Goal: Task Accomplishment & Management: Manage account settings

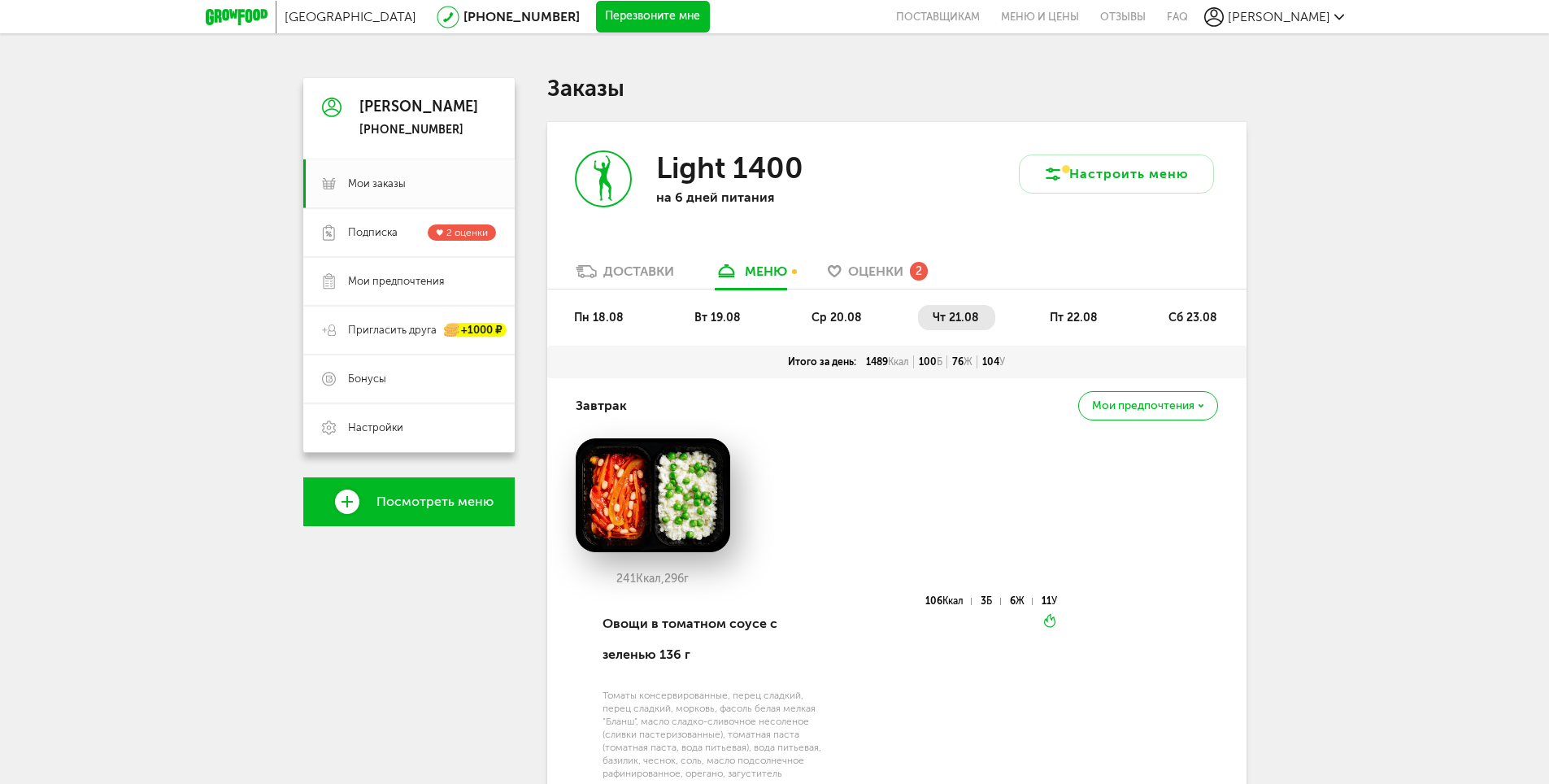
click at [892, 257] on div "Light 1400 на 6 дней питания" at bounding box center [722, 192] width 350 height 141
click at [897, 269] on span "Оценки" at bounding box center [876, 271] width 56 height 16
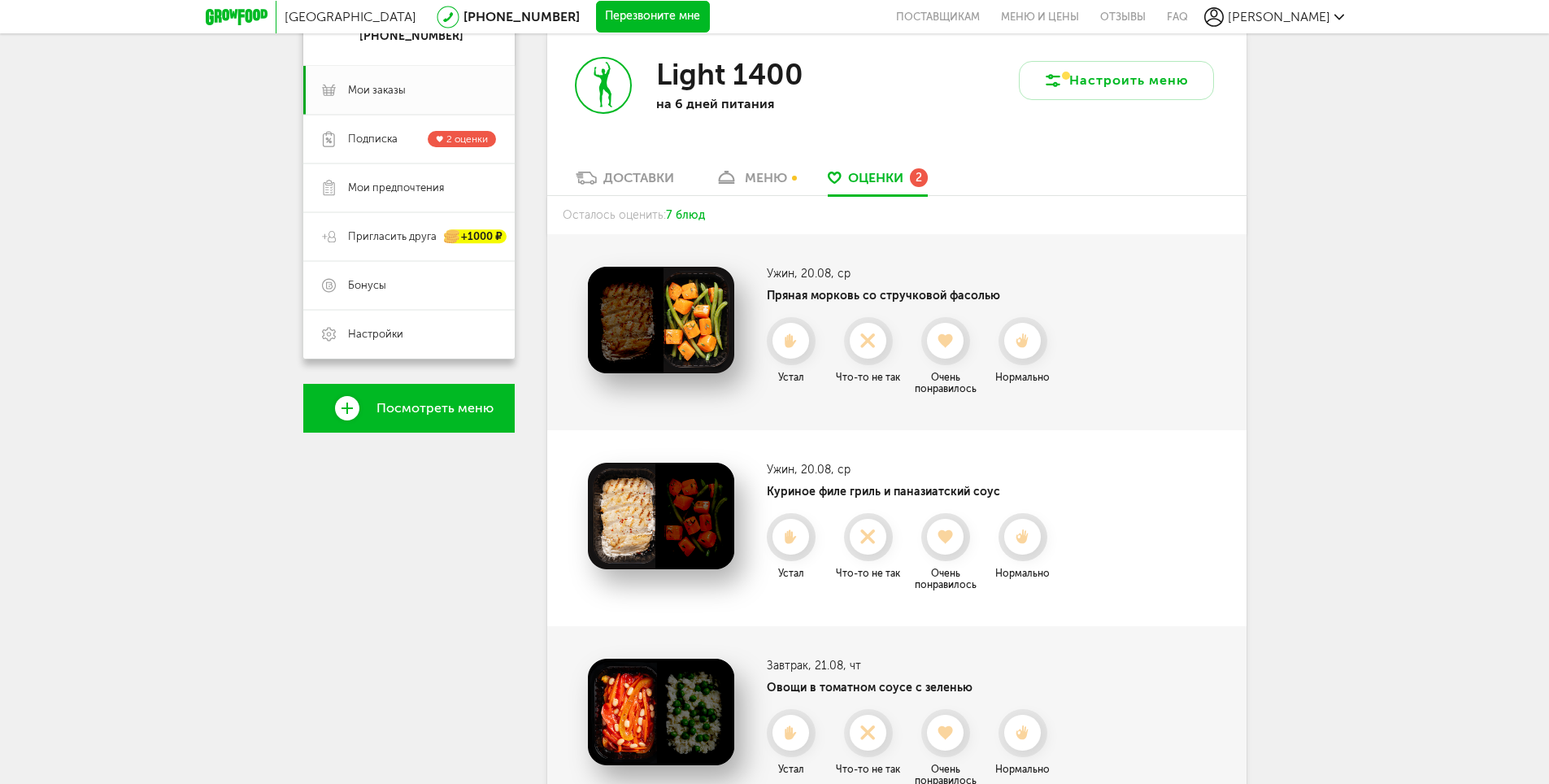
scroll to position [12, 0]
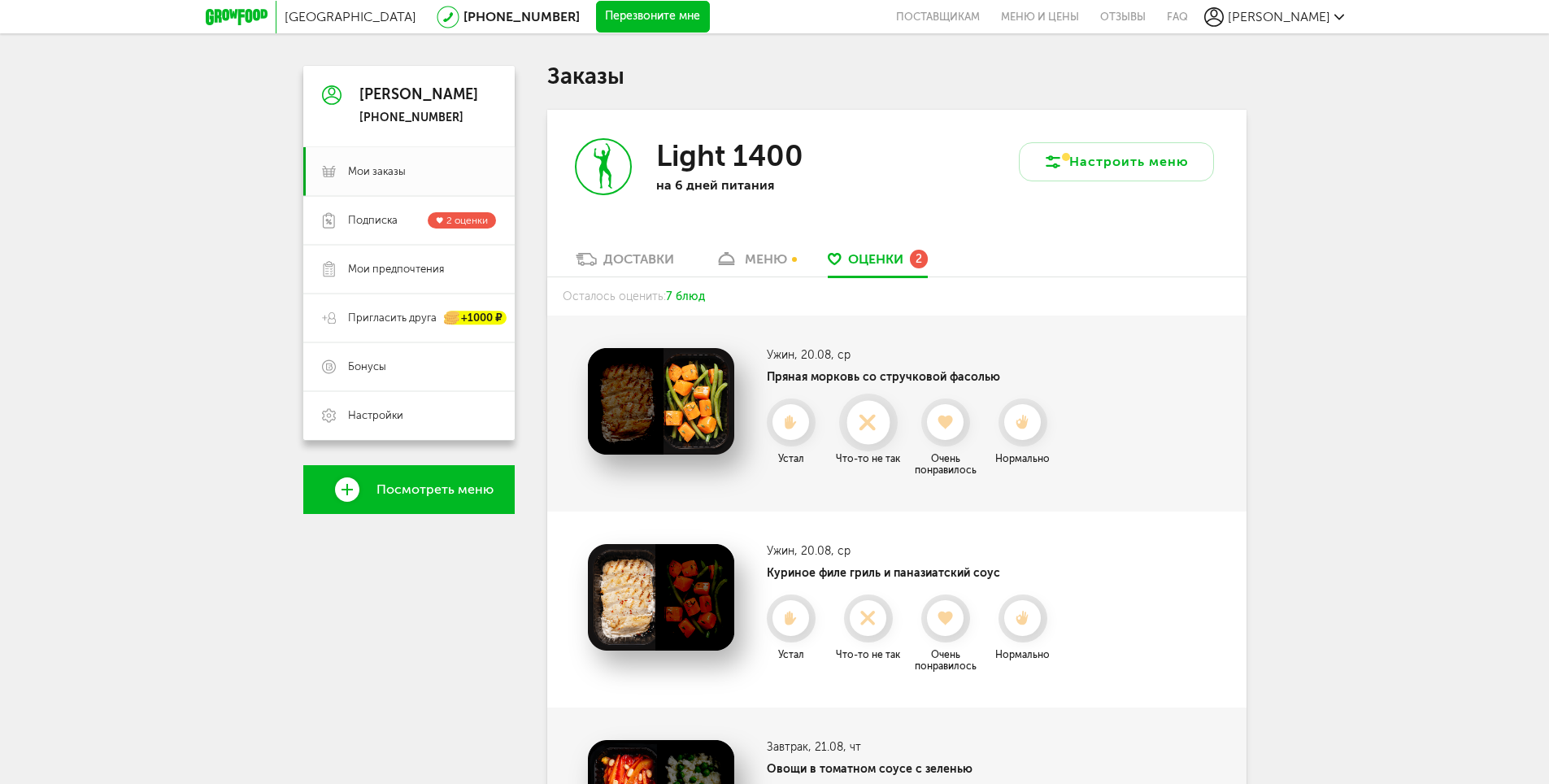
click at [876, 426] on icon at bounding box center [868, 422] width 43 height 18
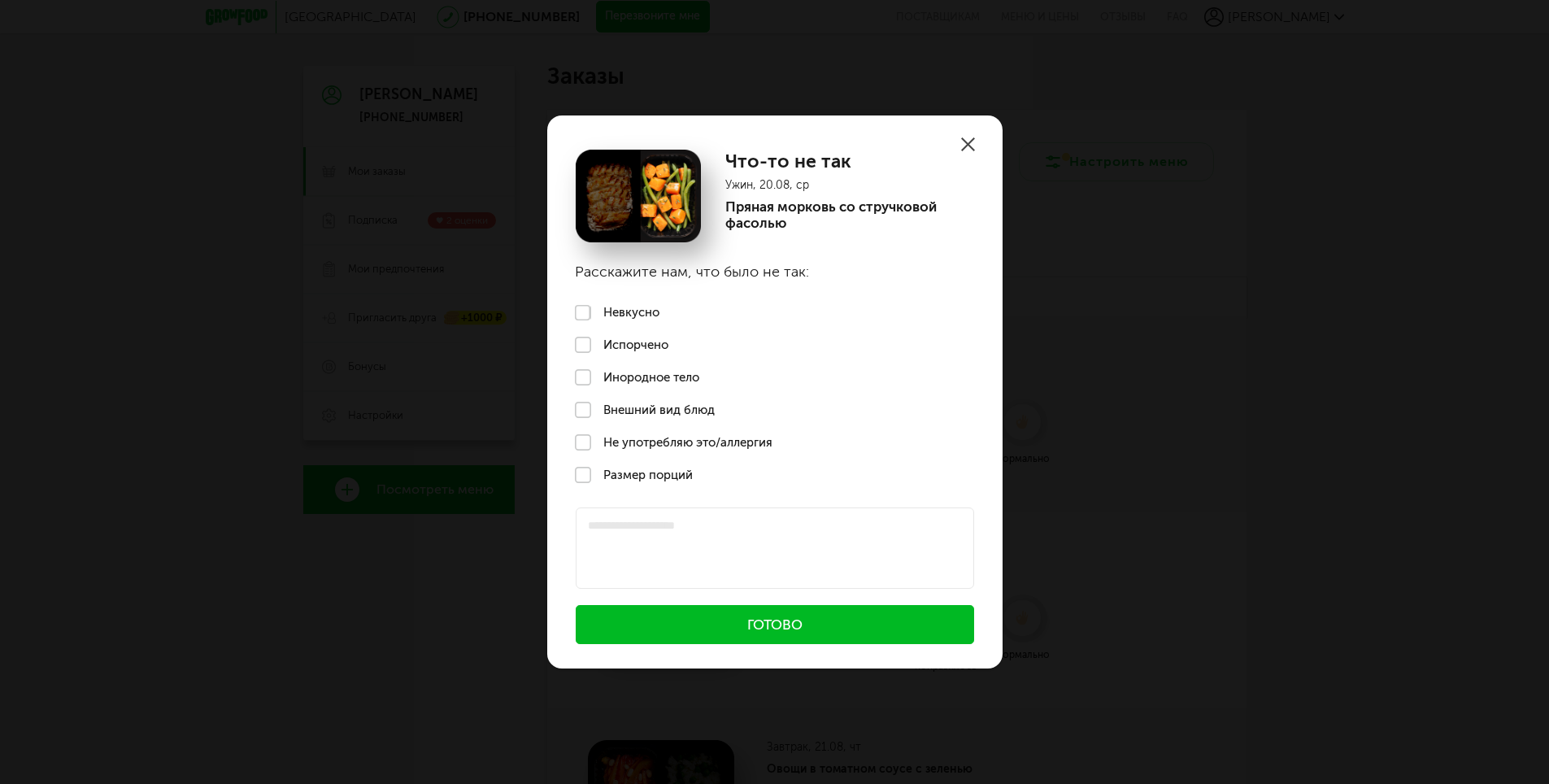
click at [596, 445] on label "Не употребляю это/аллергия" at bounding box center [775, 442] width 456 height 32
click at [806, 624] on button "Готово" at bounding box center [774, 624] width 398 height 39
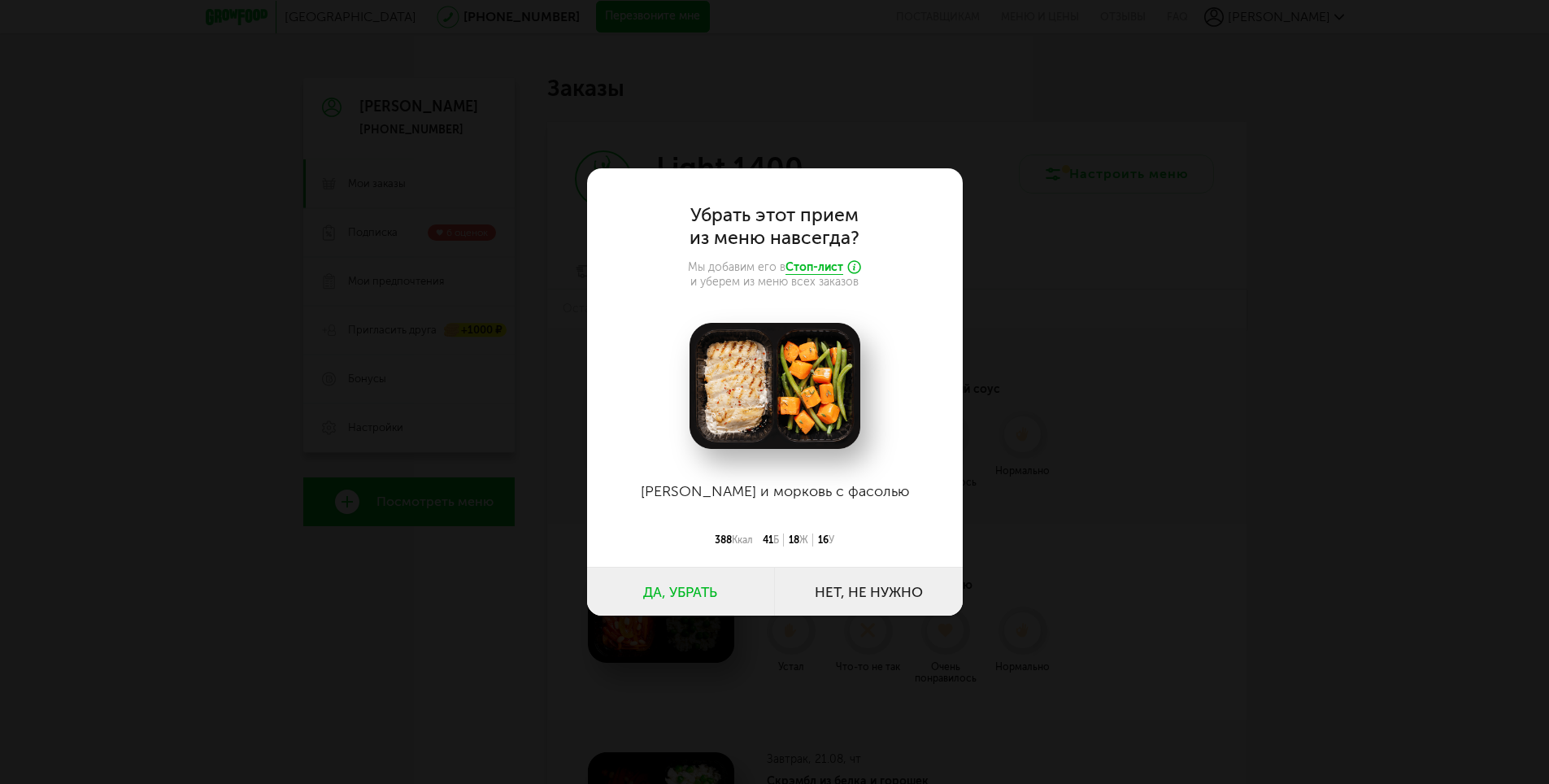
click at [674, 586] on button "Да, убрать" at bounding box center [681, 591] width 187 height 49
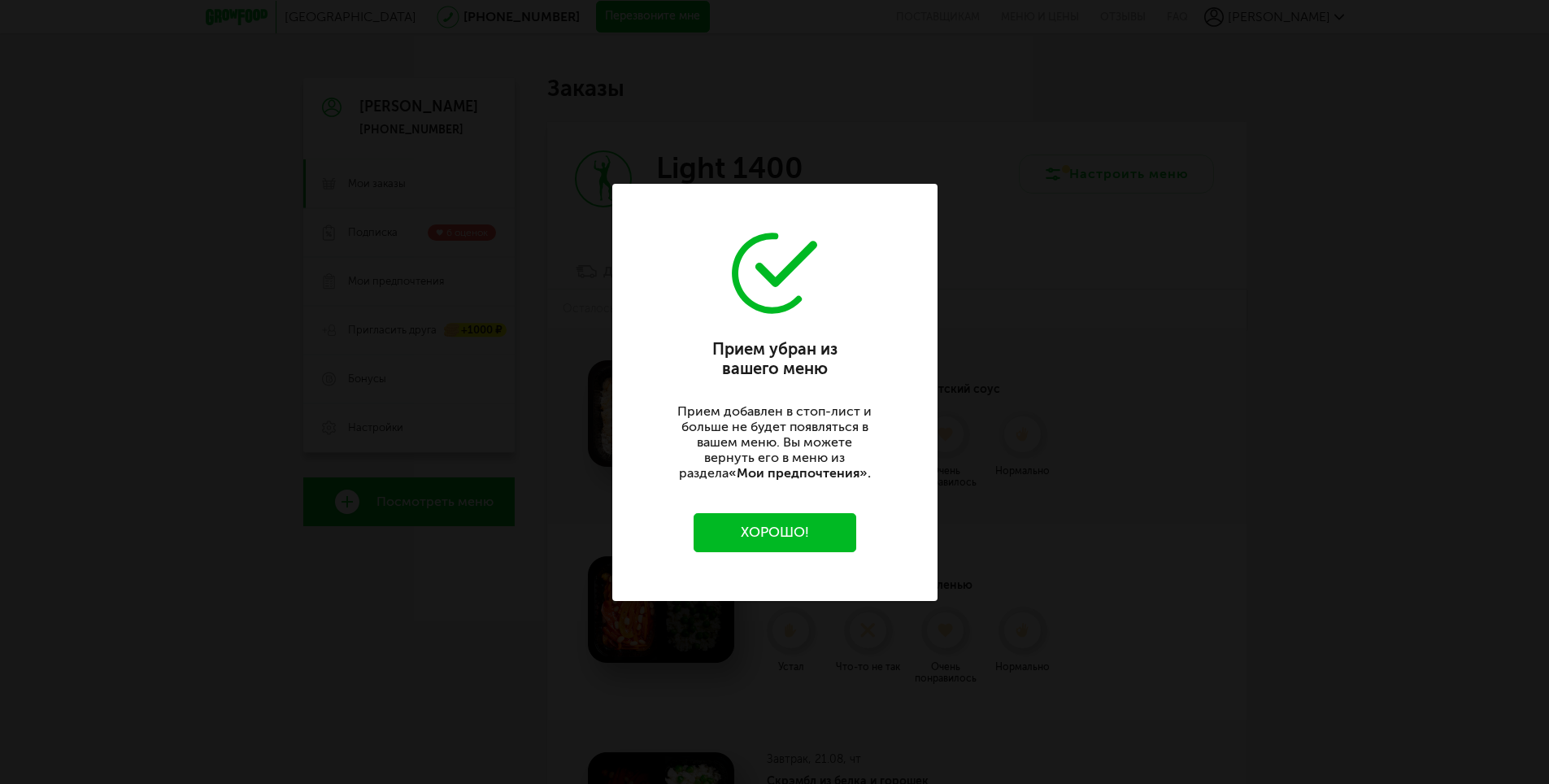
click at [779, 535] on button "Хорошо!" at bounding box center [774, 533] width 162 height 39
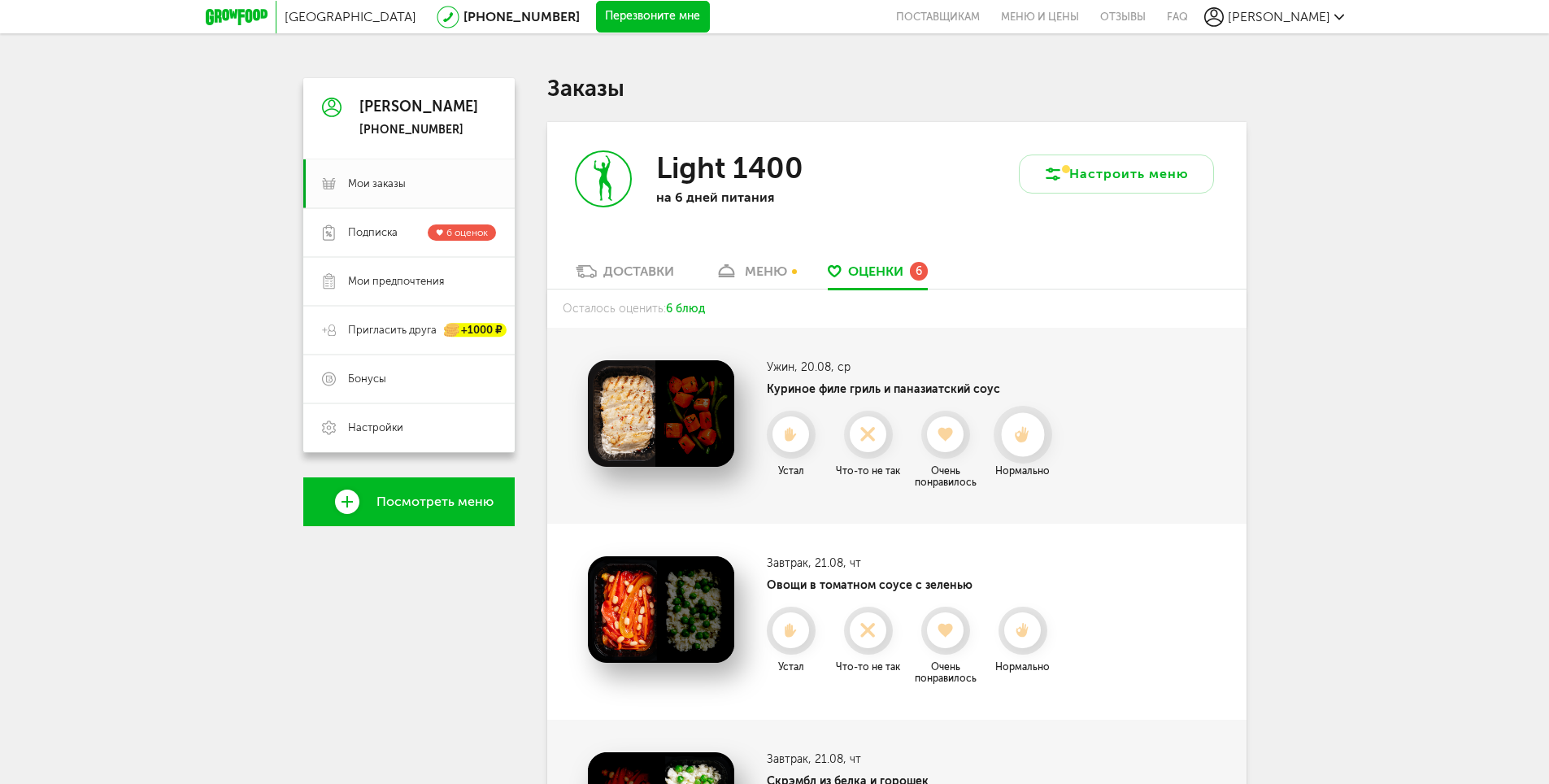
click at [1036, 443] on icon at bounding box center [1023, 434] width 43 height 18
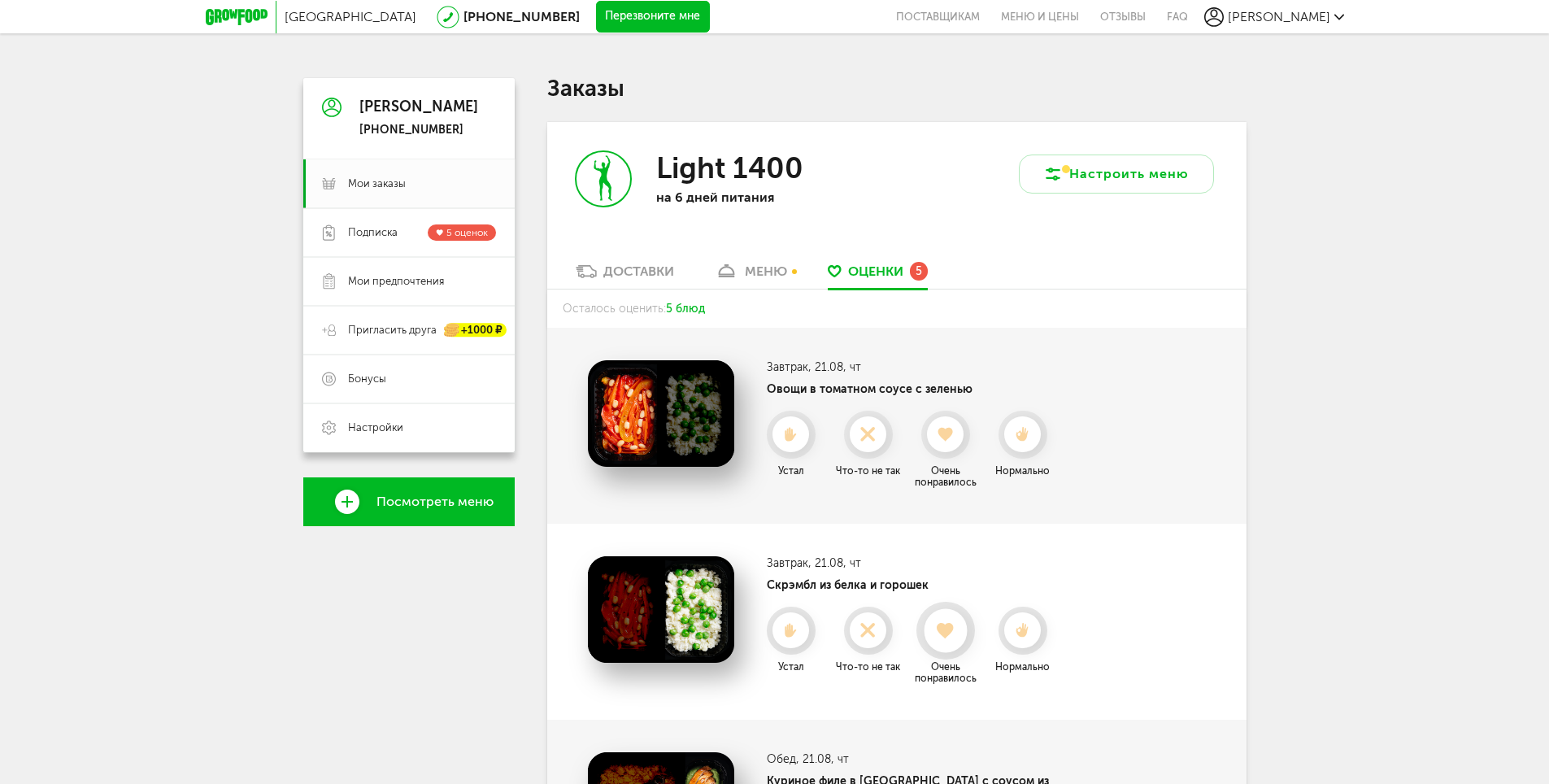
click at [954, 617] on div at bounding box center [945, 630] width 43 height 43
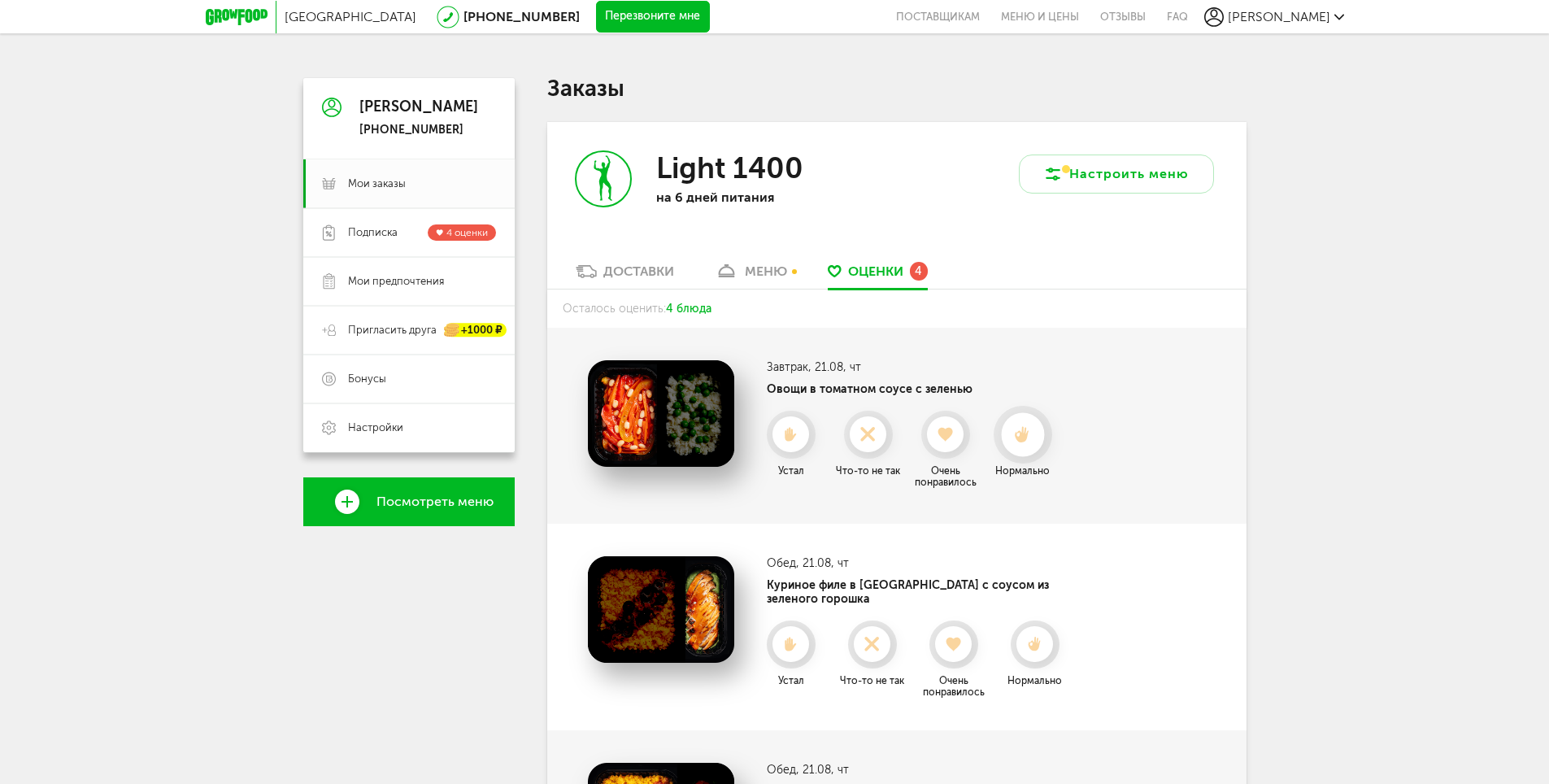
click at [1039, 442] on icon at bounding box center [1023, 434] width 43 height 18
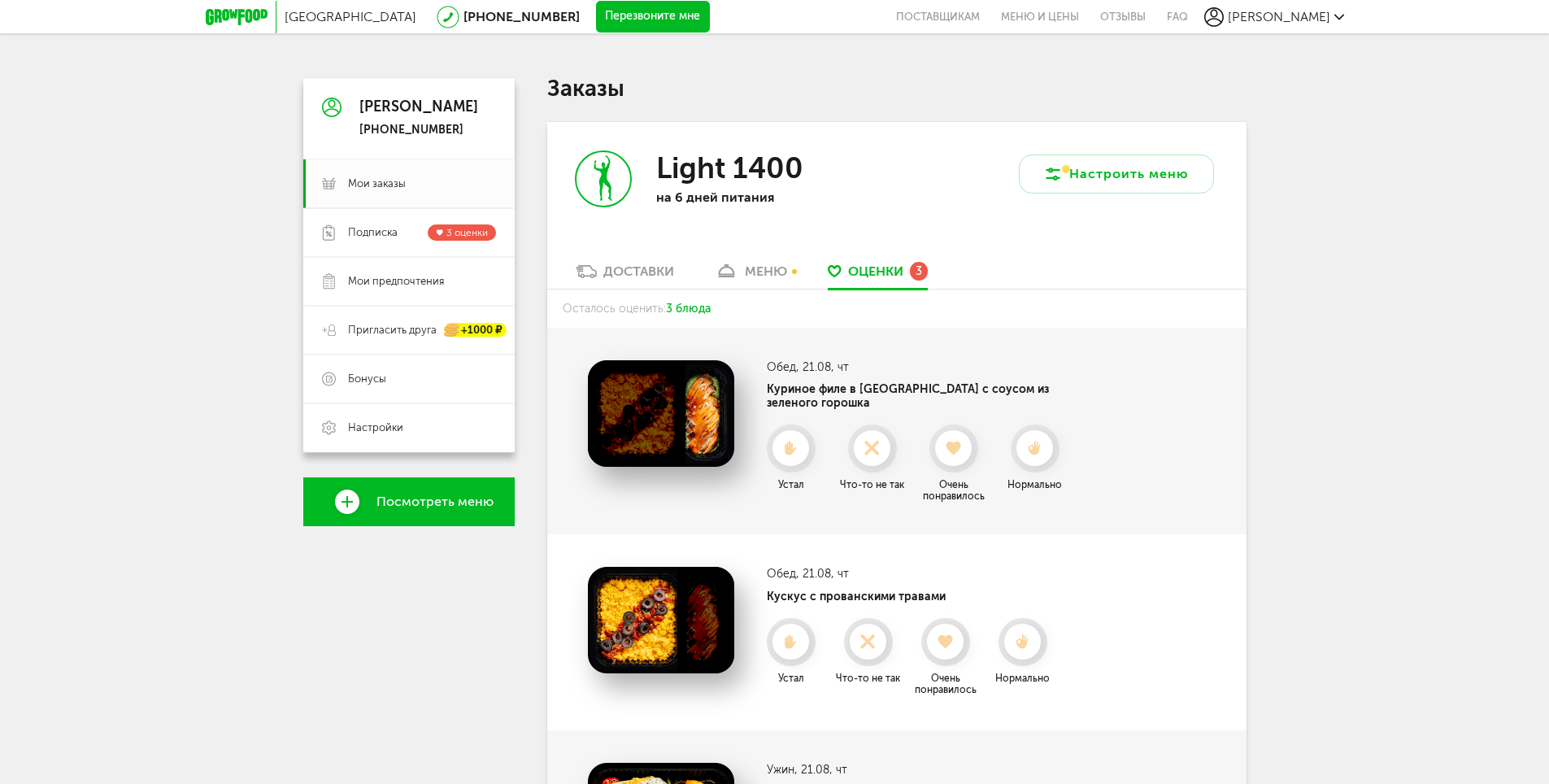
click at [788, 263] on link "меню" at bounding box center [751, 276] width 89 height 26
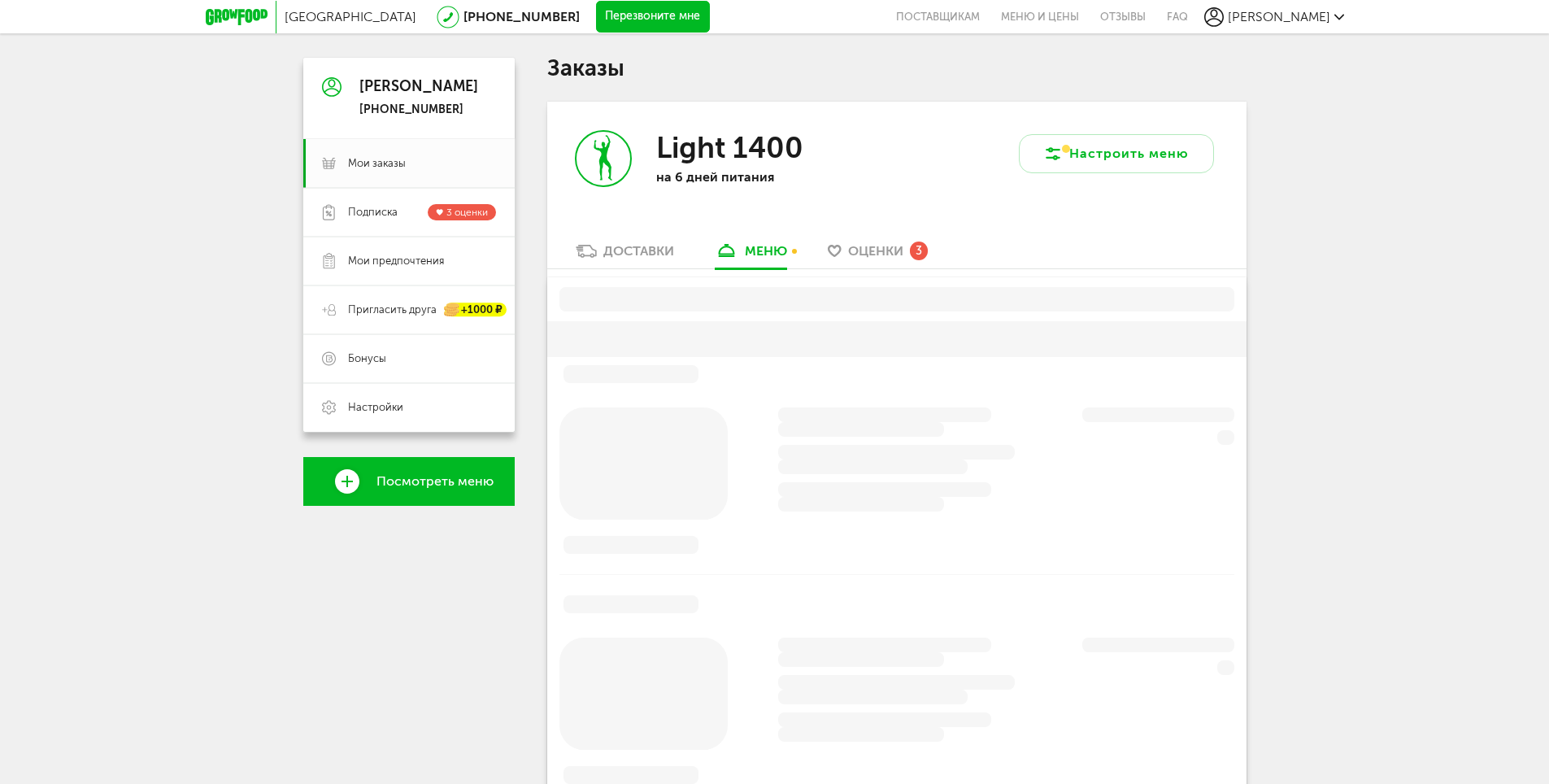
scroll to position [82, 0]
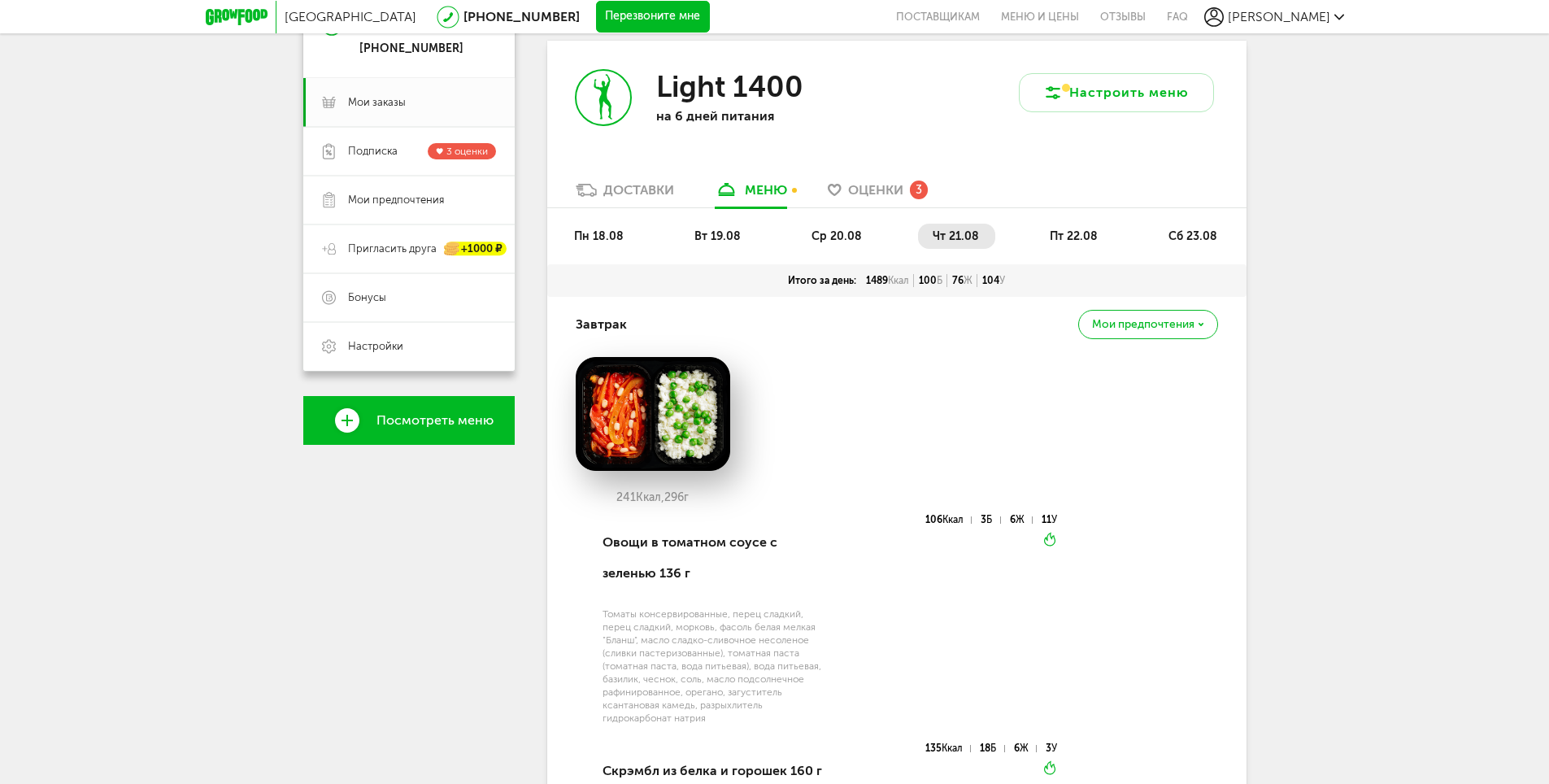
click at [844, 233] on span "ср 20.08" at bounding box center [837, 236] width 50 height 14
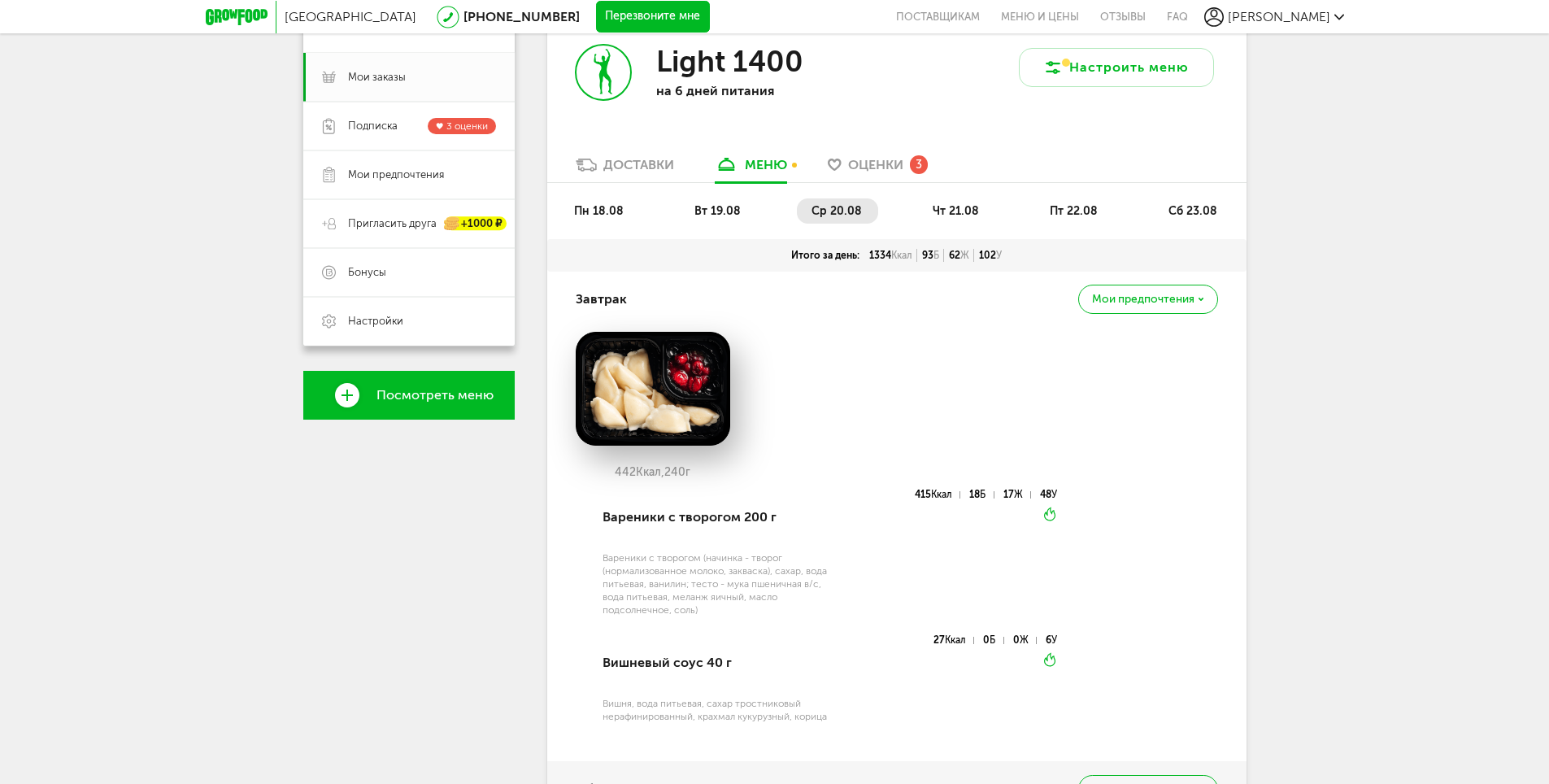
scroll to position [0, 0]
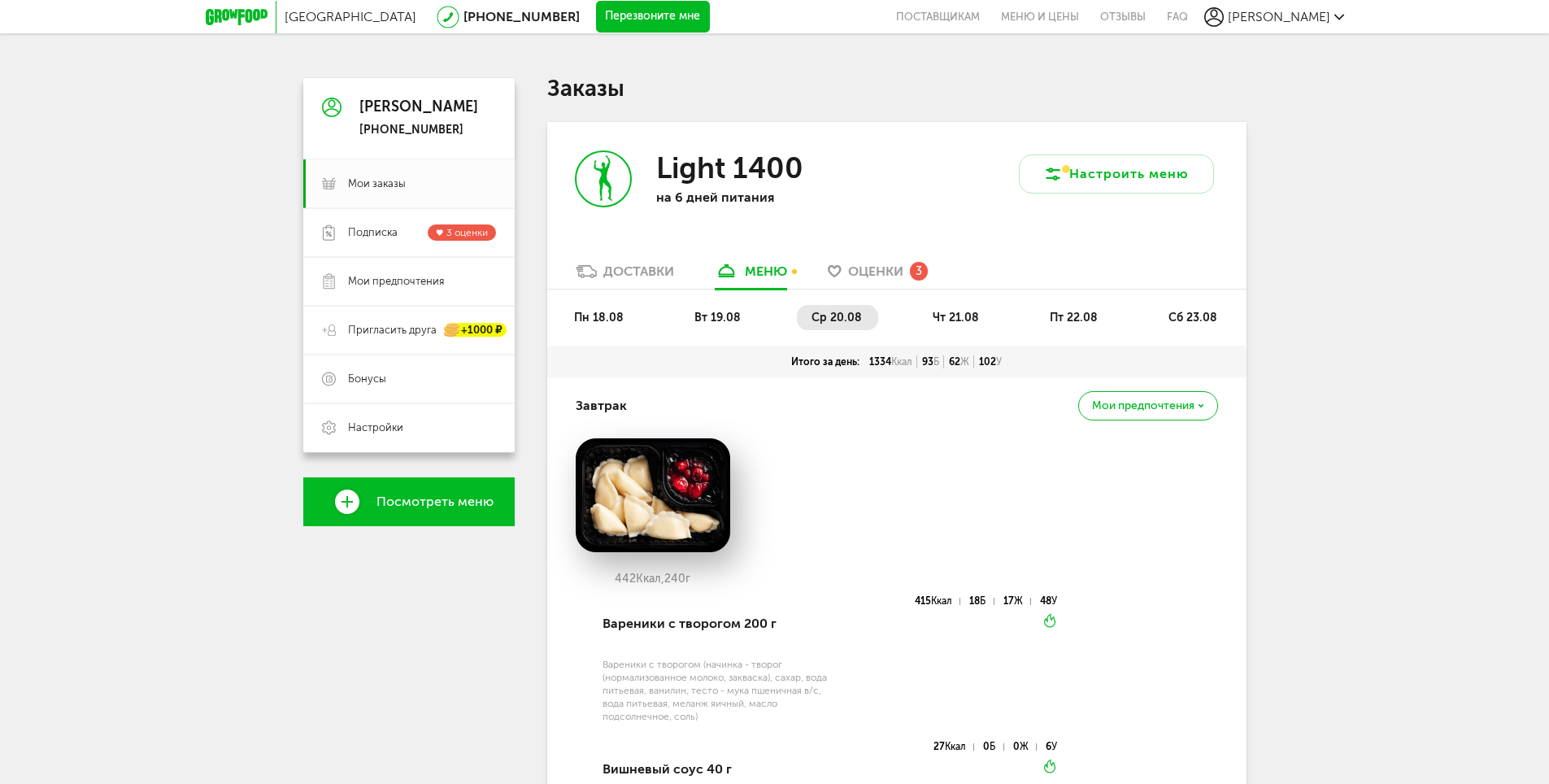
click at [872, 257] on div "Light 1400 на 6 дней питания" at bounding box center [722, 192] width 350 height 141
click at [886, 264] on span "Оценки" at bounding box center [876, 271] width 56 height 16
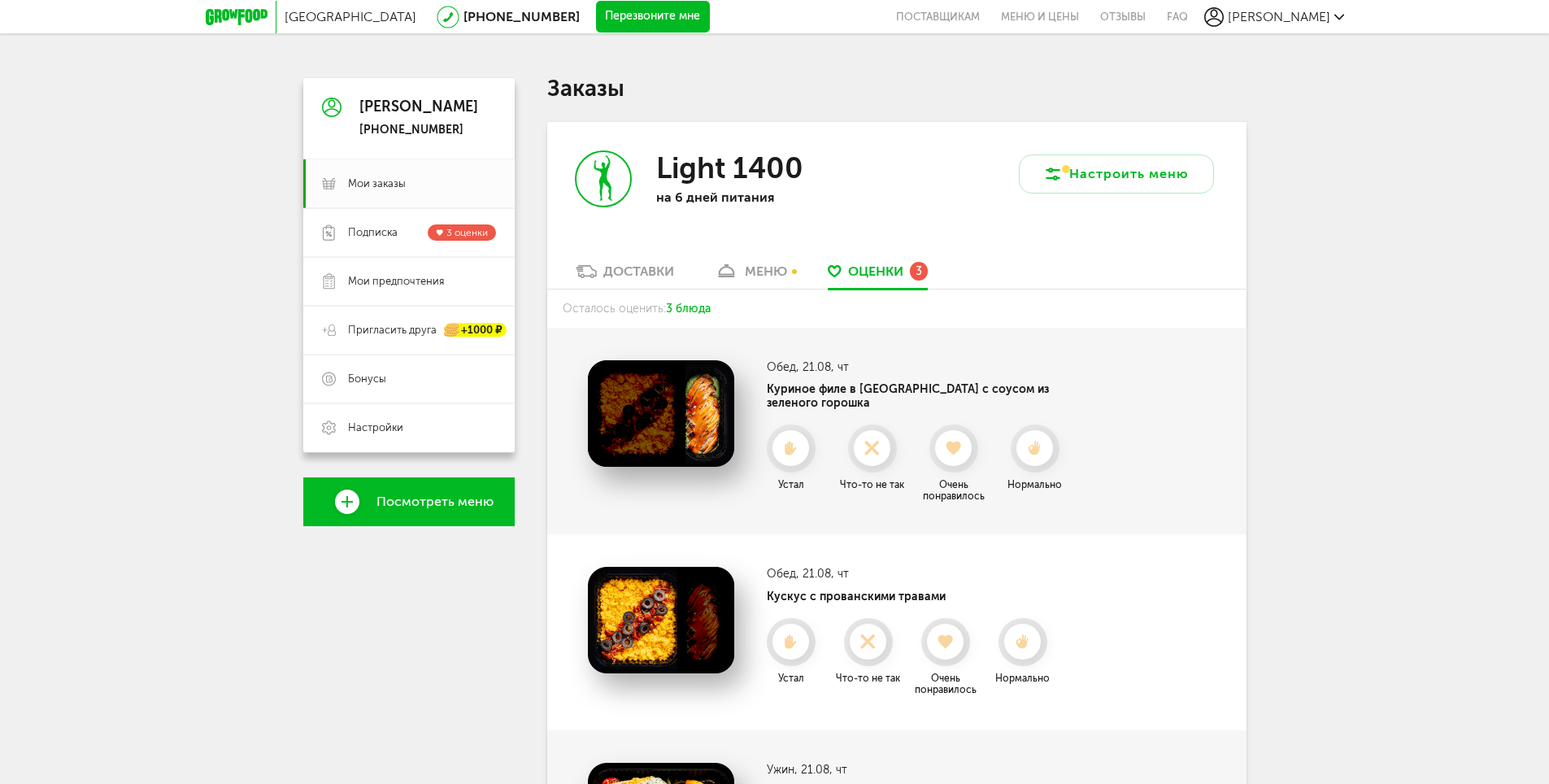
click at [641, 277] on div "Доставки" at bounding box center [639, 271] width 71 height 16
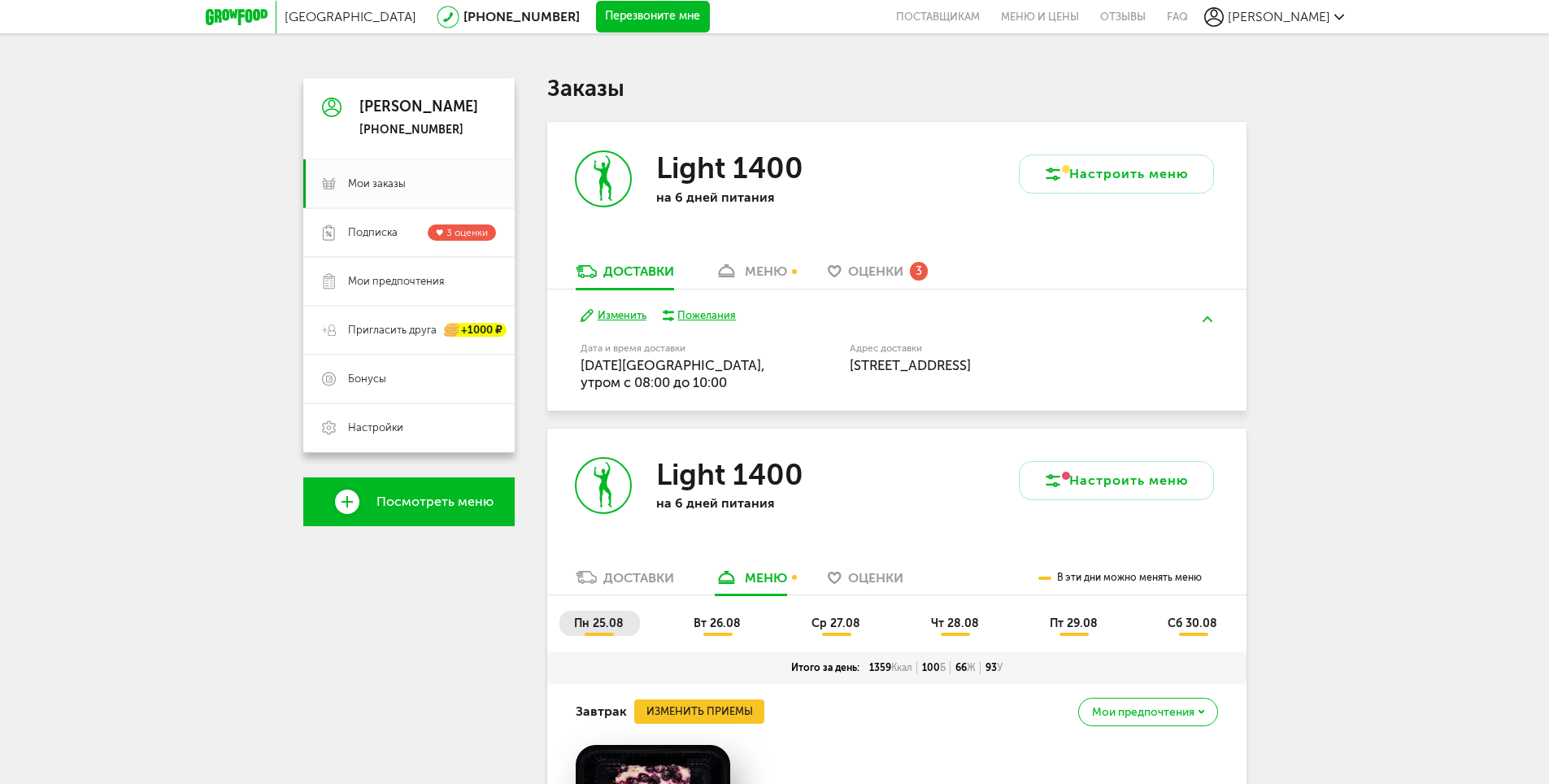
click at [769, 269] on div "меню" at bounding box center [767, 271] width 43 height 16
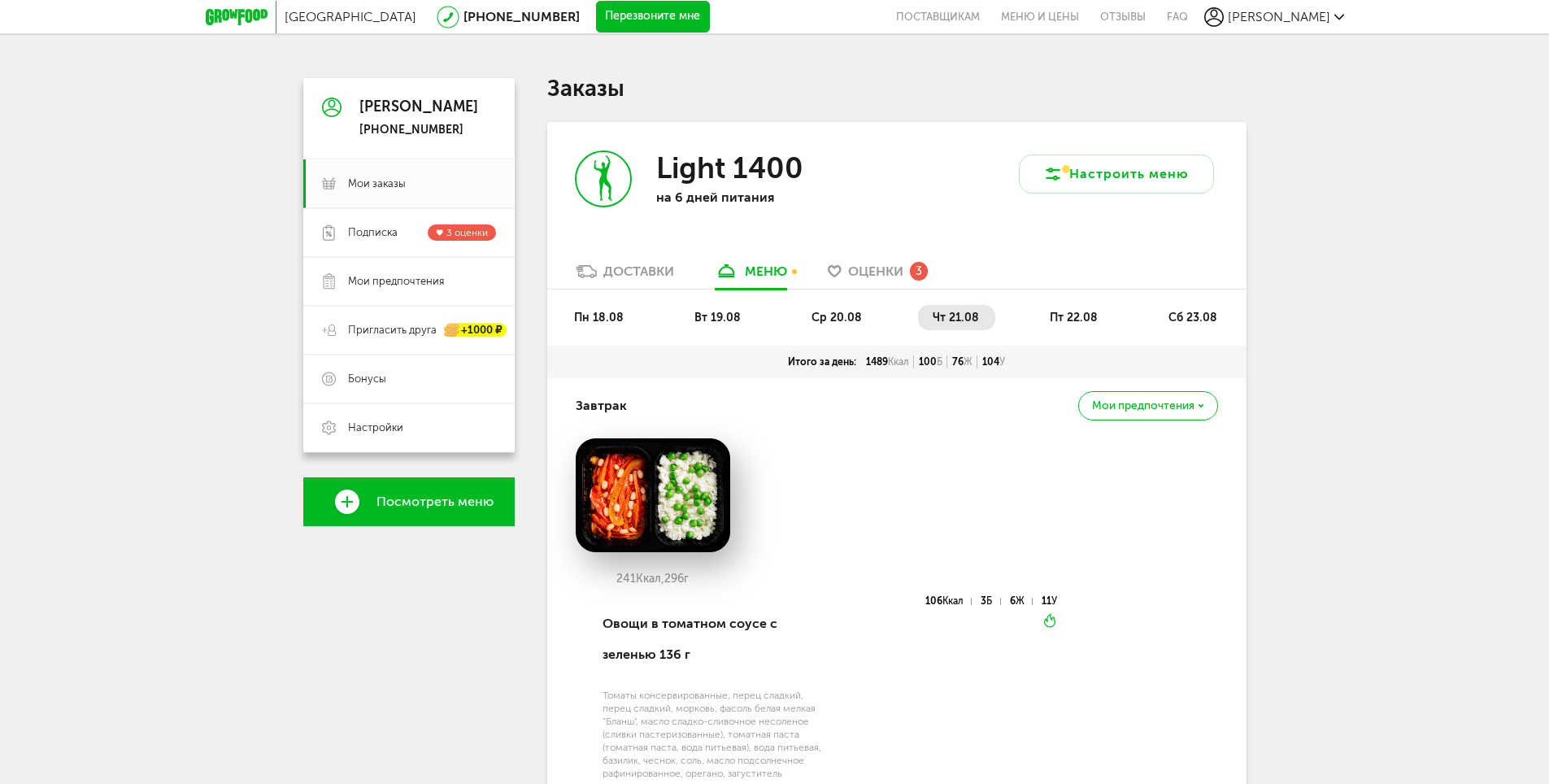
click at [1060, 311] on span "пт 22.08" at bounding box center [1074, 317] width 48 height 14
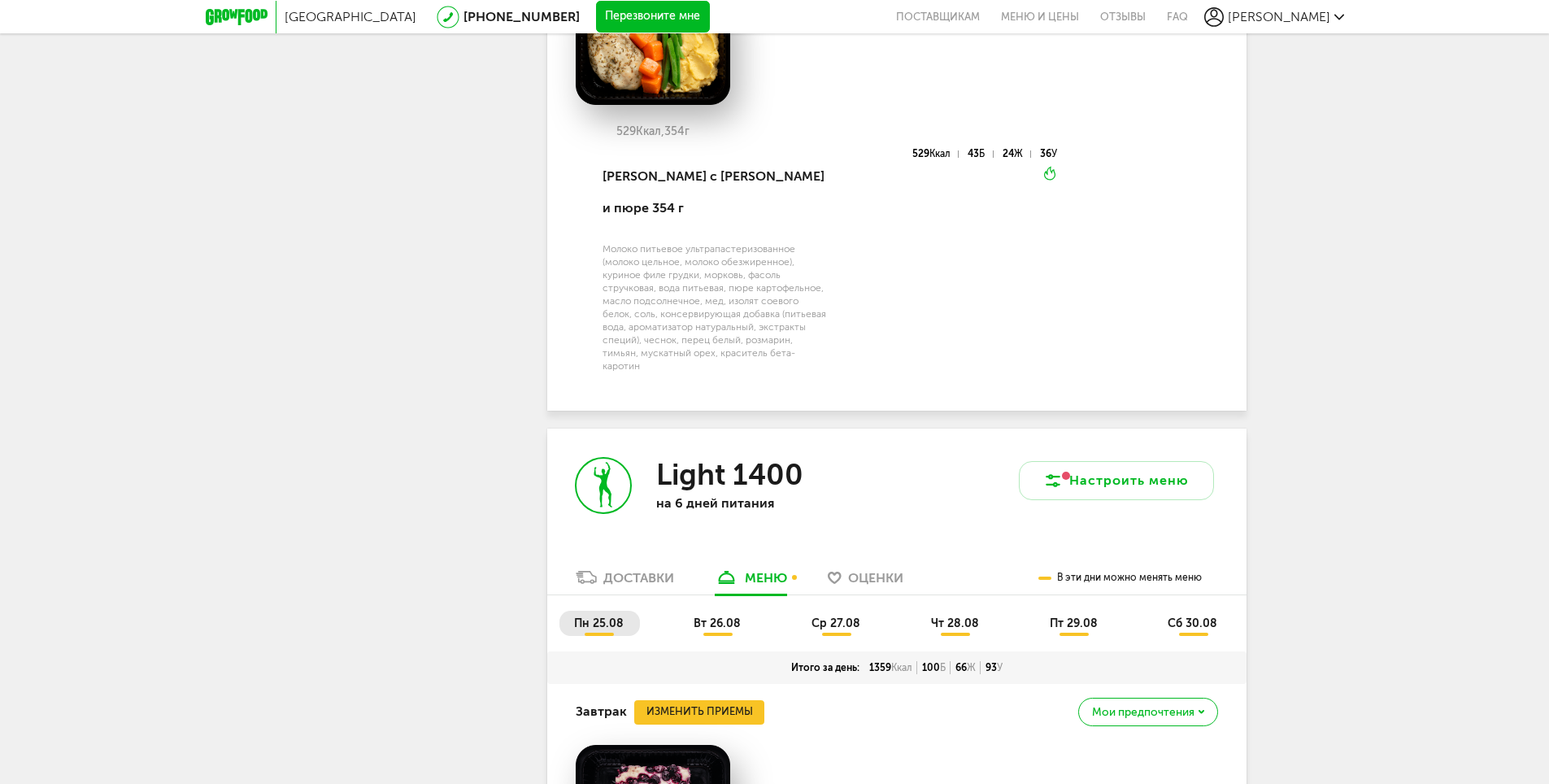
scroll to position [1657, 0]
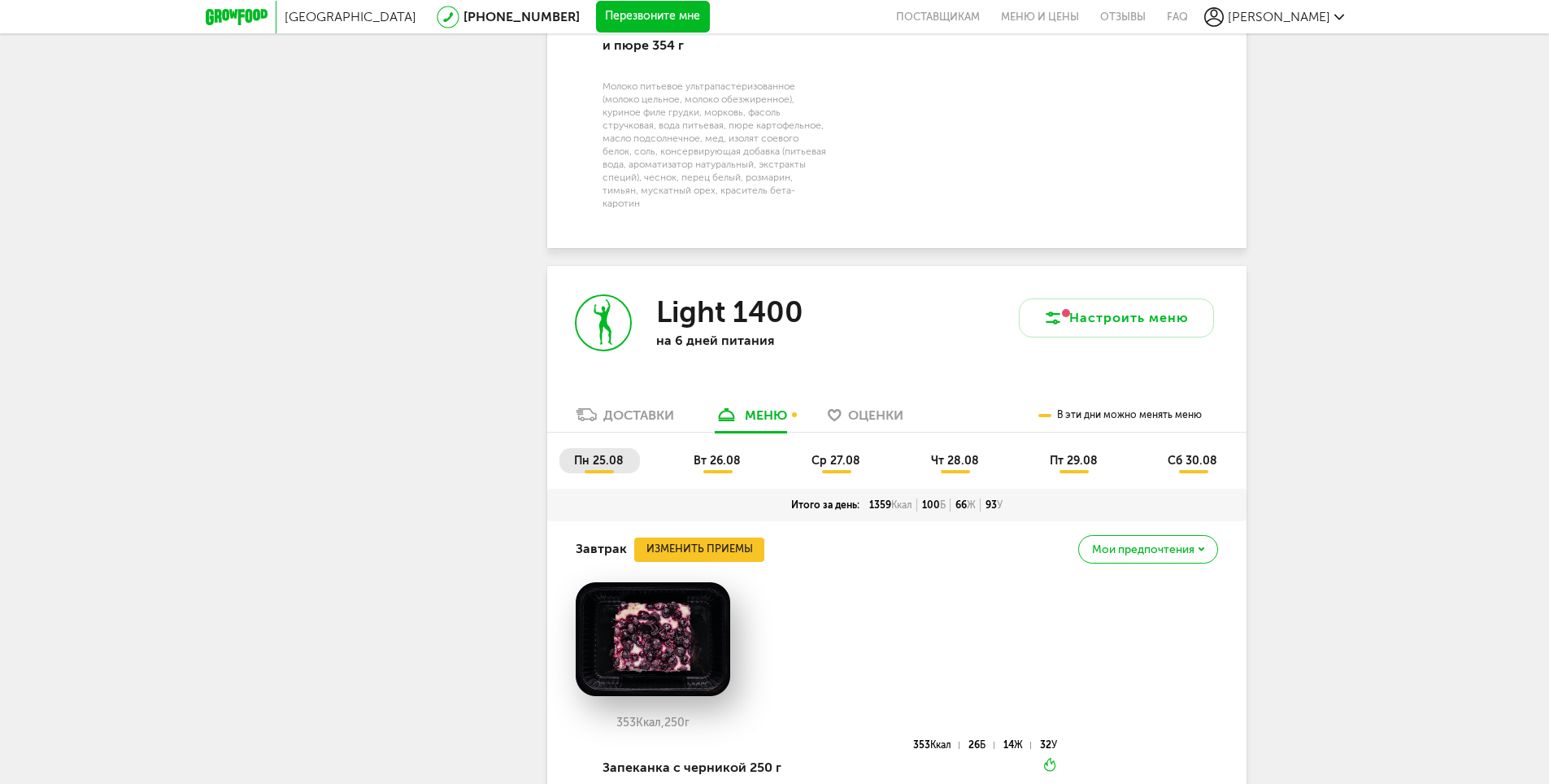
click at [732, 454] on span "вт 26.08" at bounding box center [716, 460] width 47 height 14
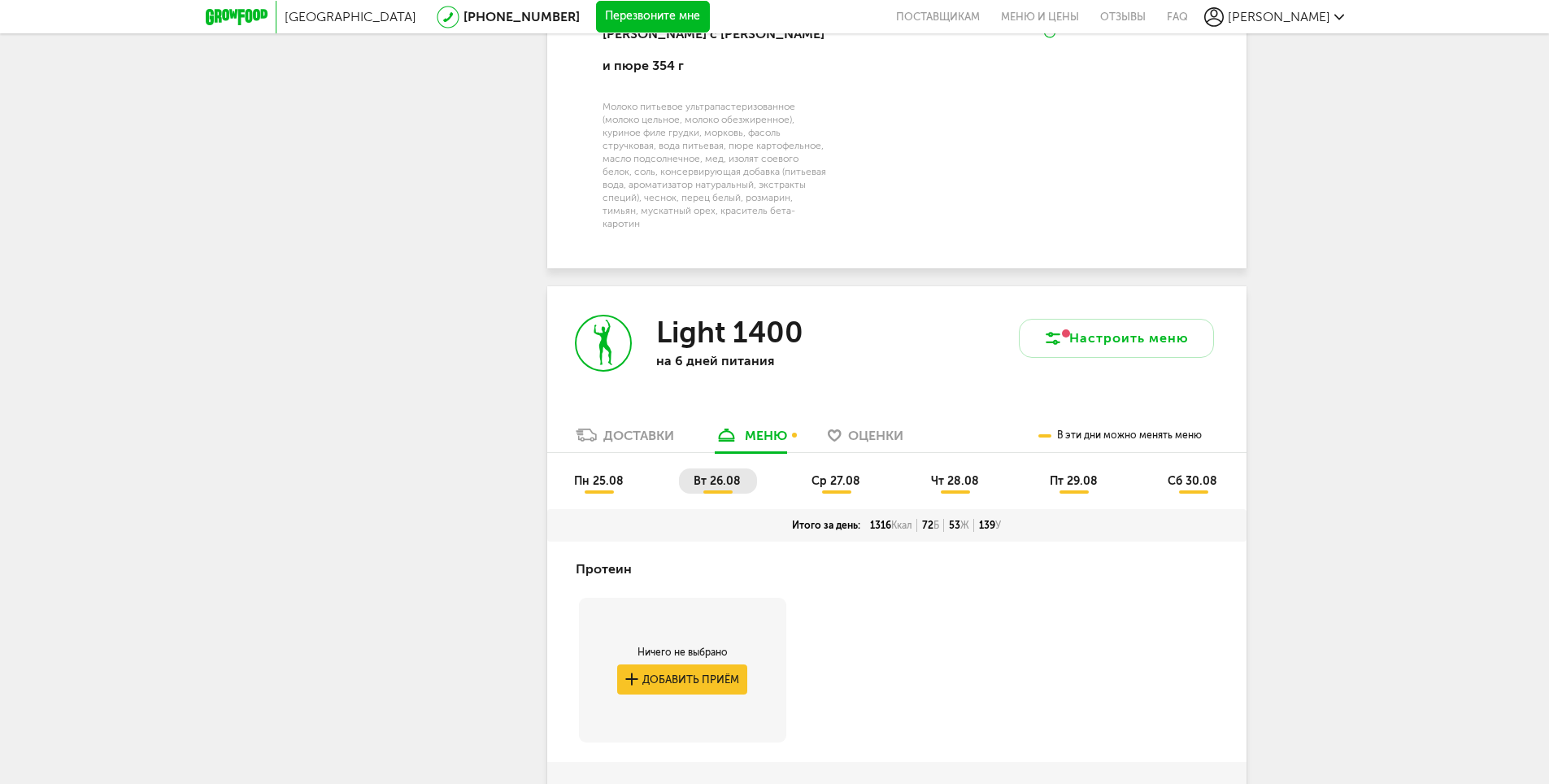
scroll to position [1597, 0]
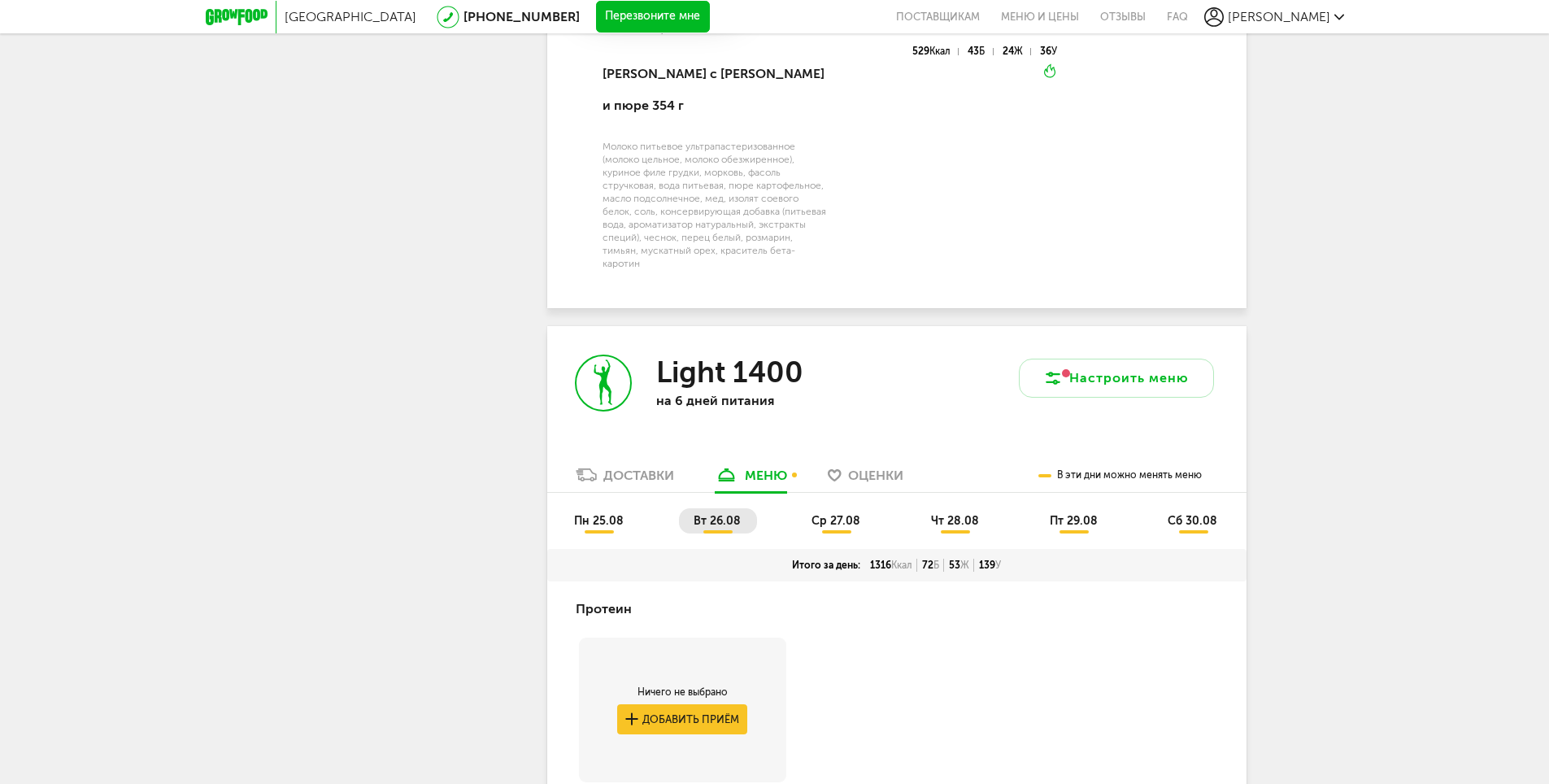
click at [833, 514] on span "ср 27.08" at bounding box center [836, 521] width 49 height 14
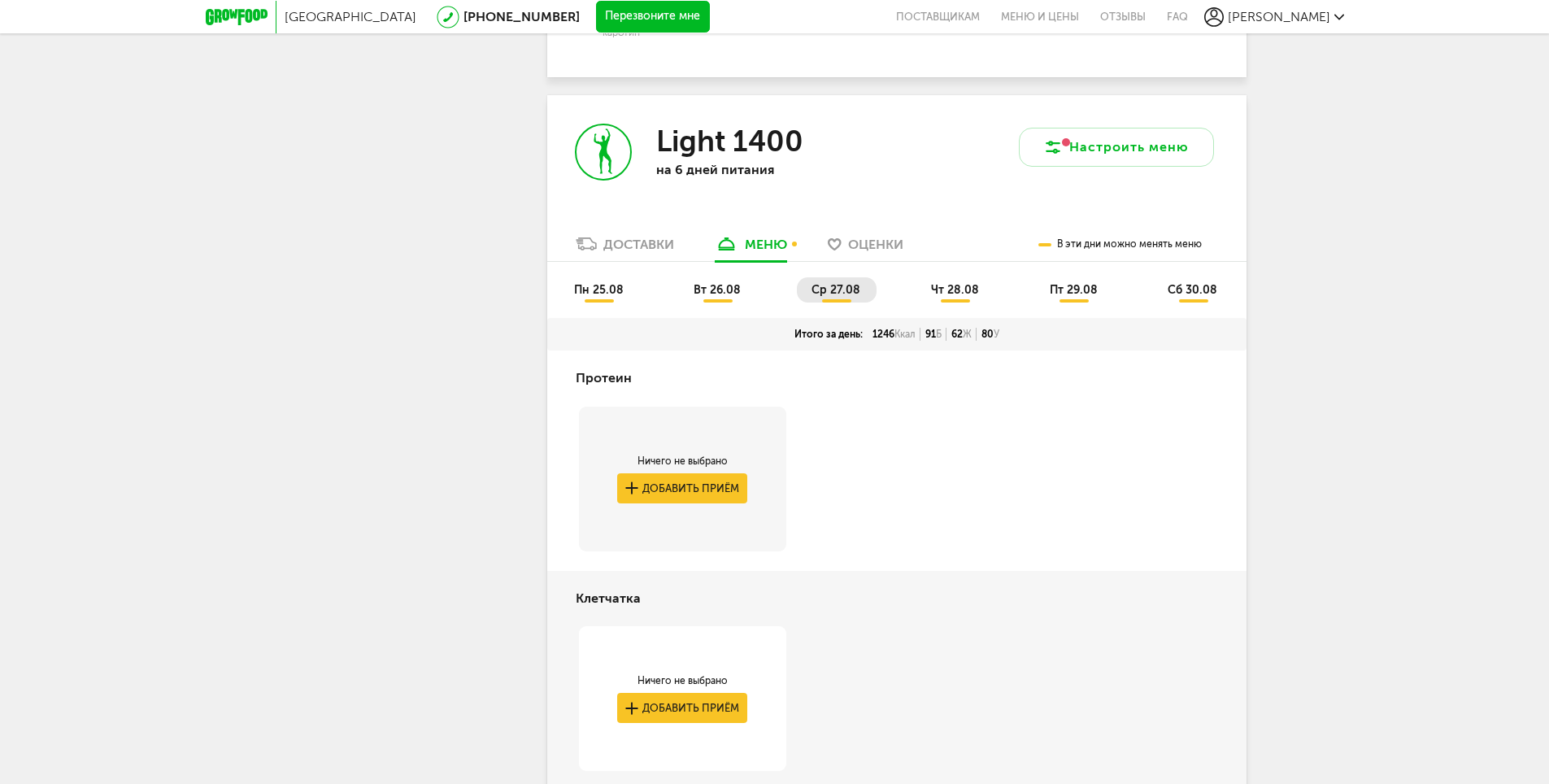
scroll to position [1799, 0]
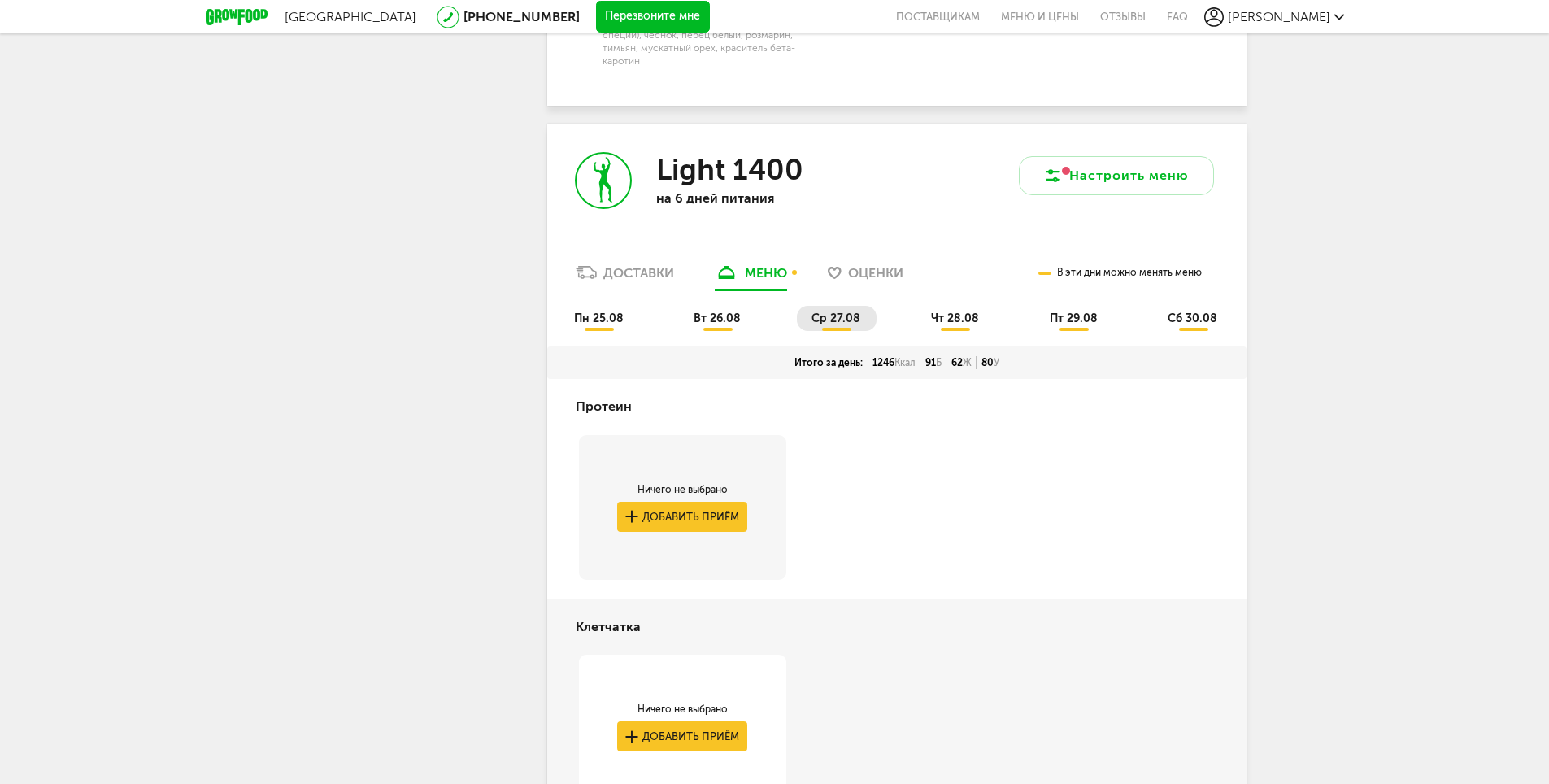
click at [955, 312] on span "чт 28.08" at bounding box center [955, 318] width 48 height 14
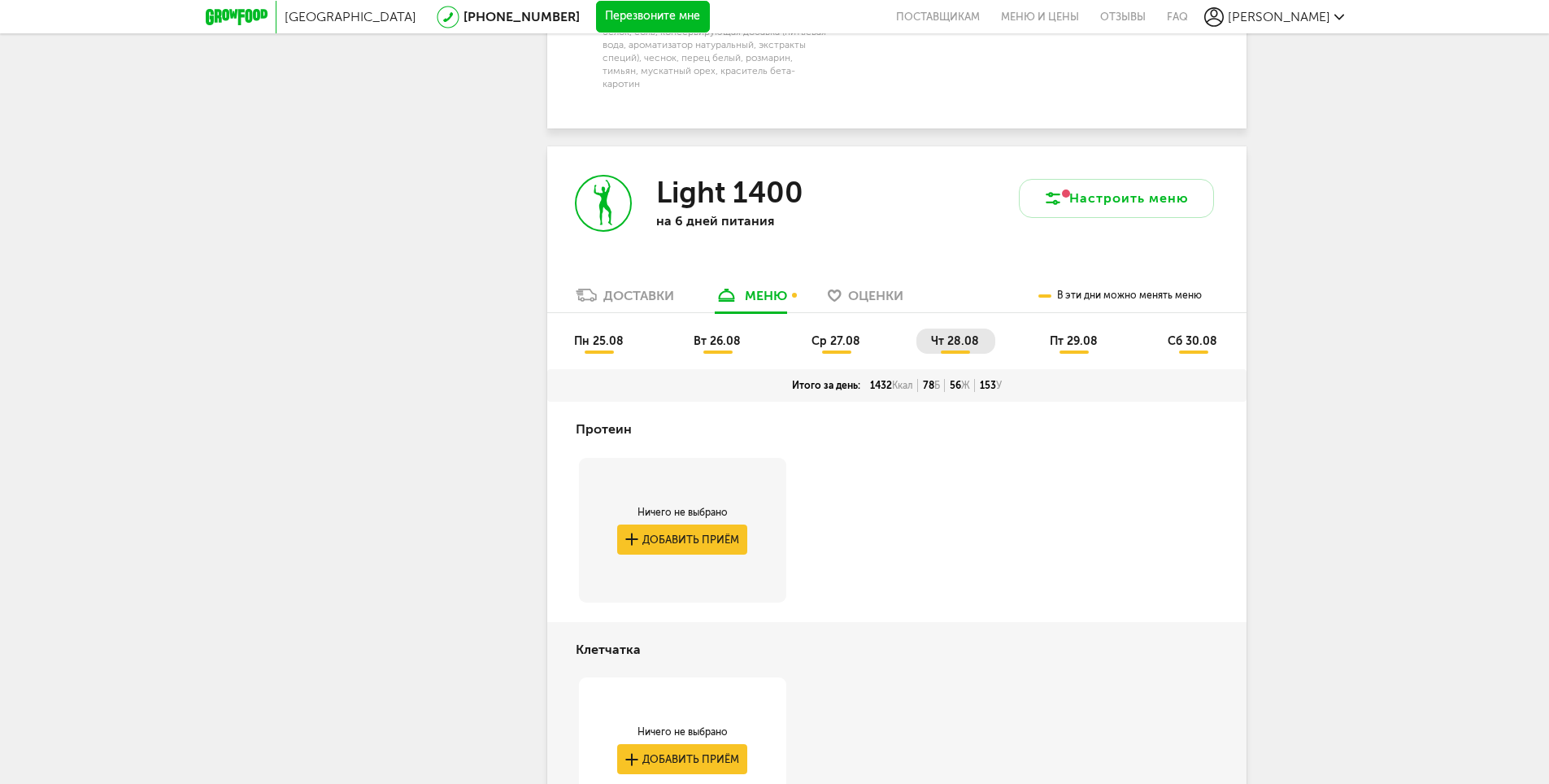
scroll to position [1637, 0]
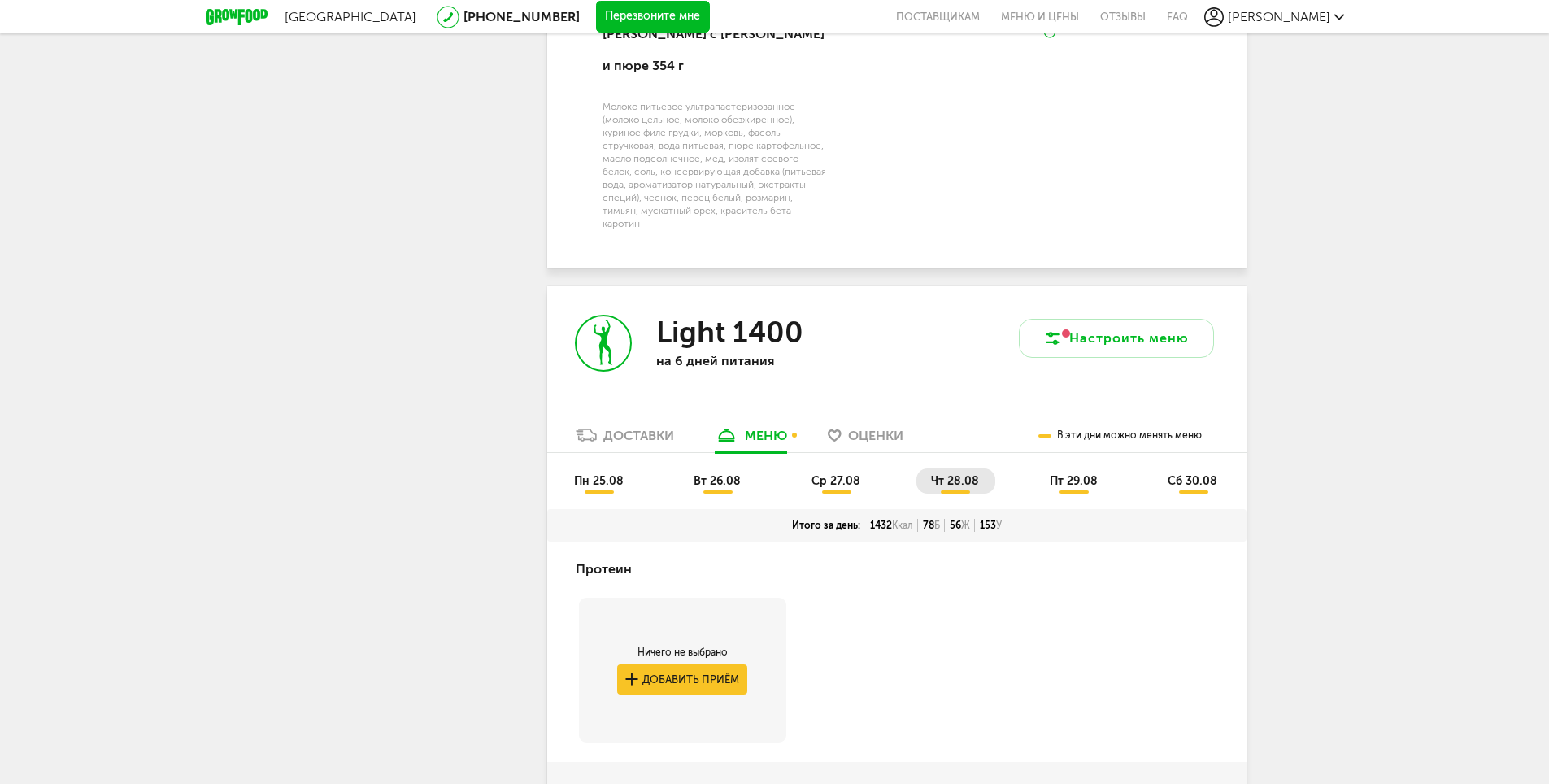
click at [1066, 474] on span "пт 29.08" at bounding box center [1074, 481] width 48 height 14
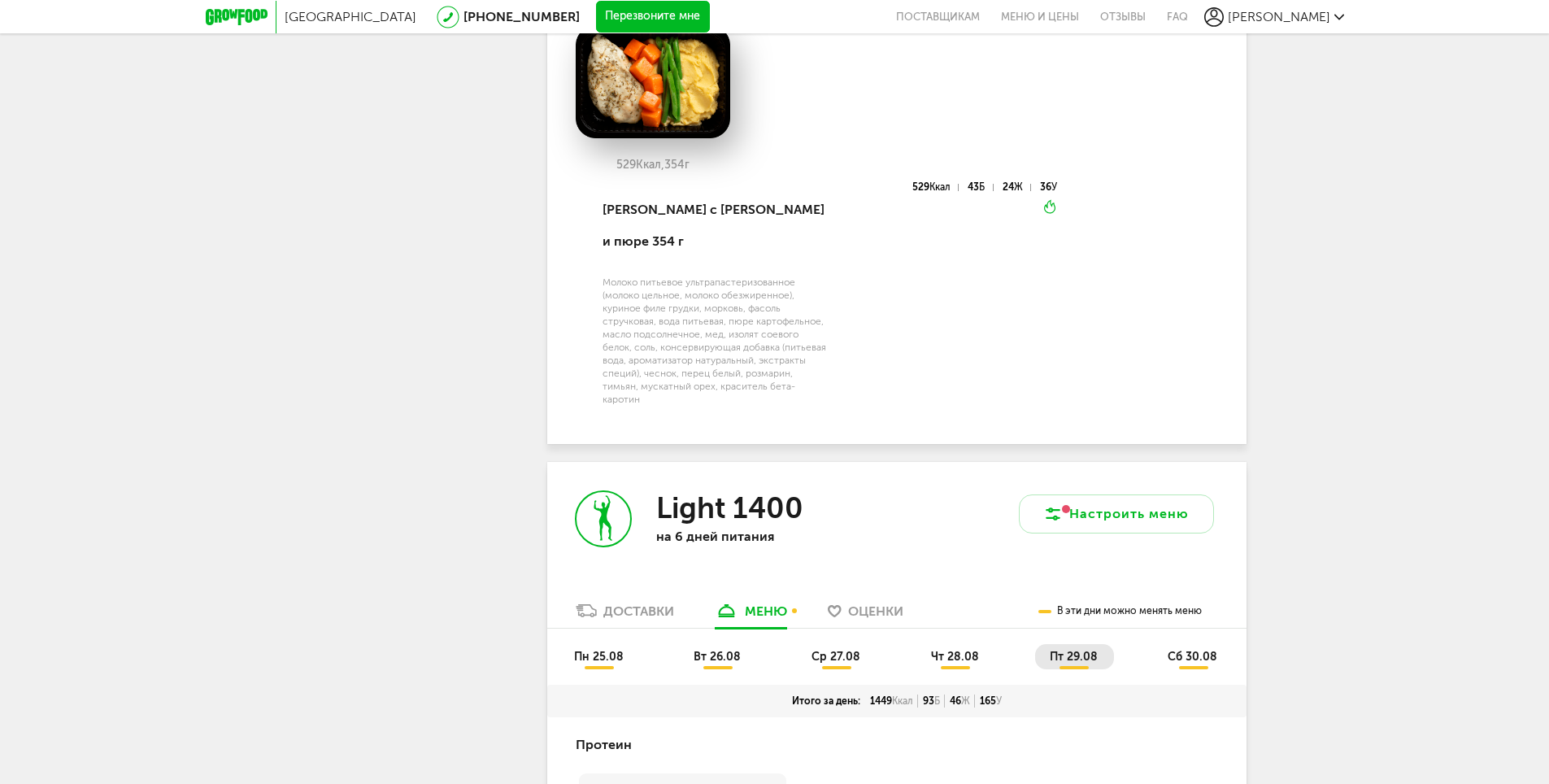
scroll to position [1624, 0]
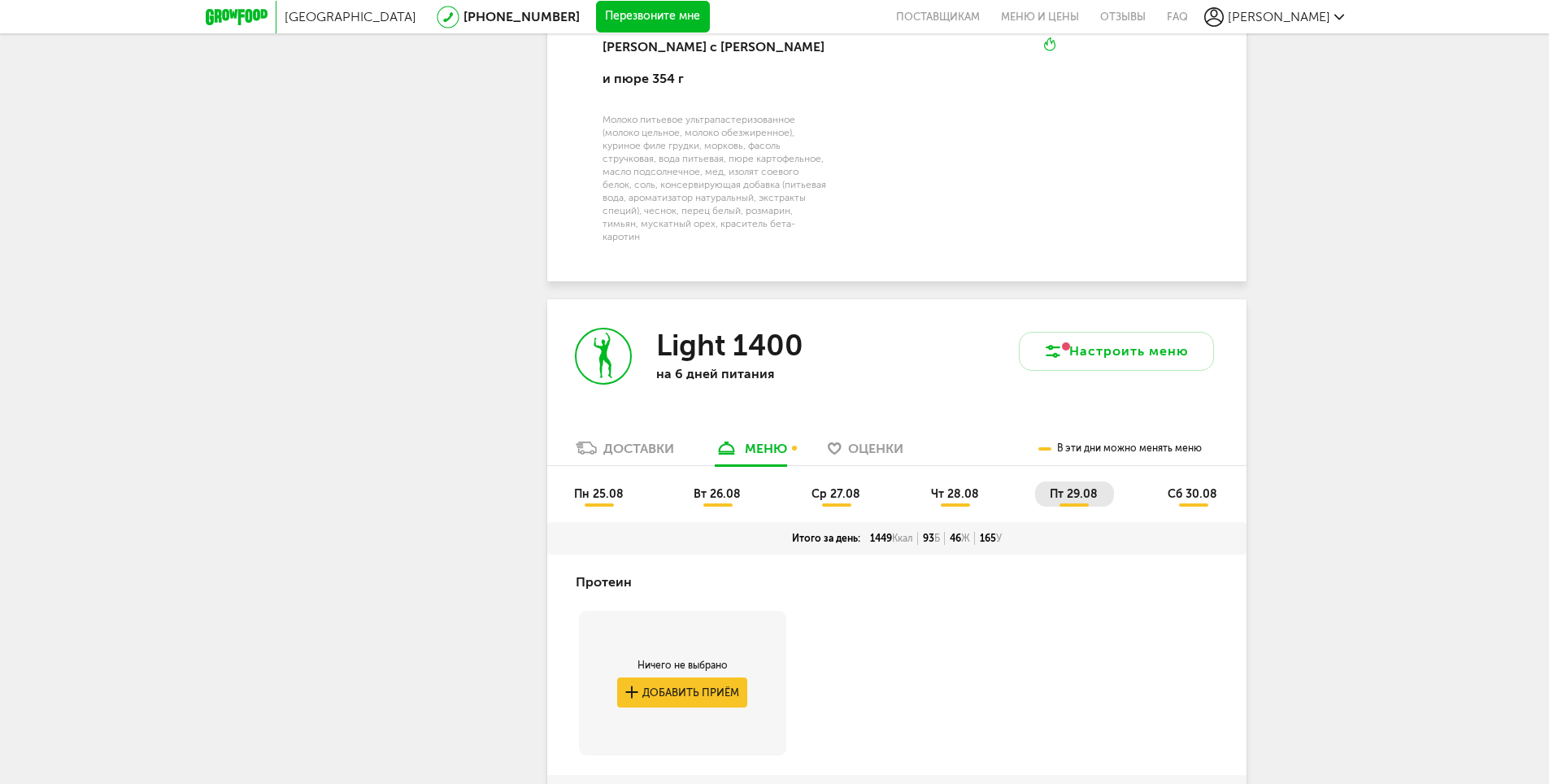
click at [1198, 487] on span "сб 30.08" at bounding box center [1192, 494] width 49 height 14
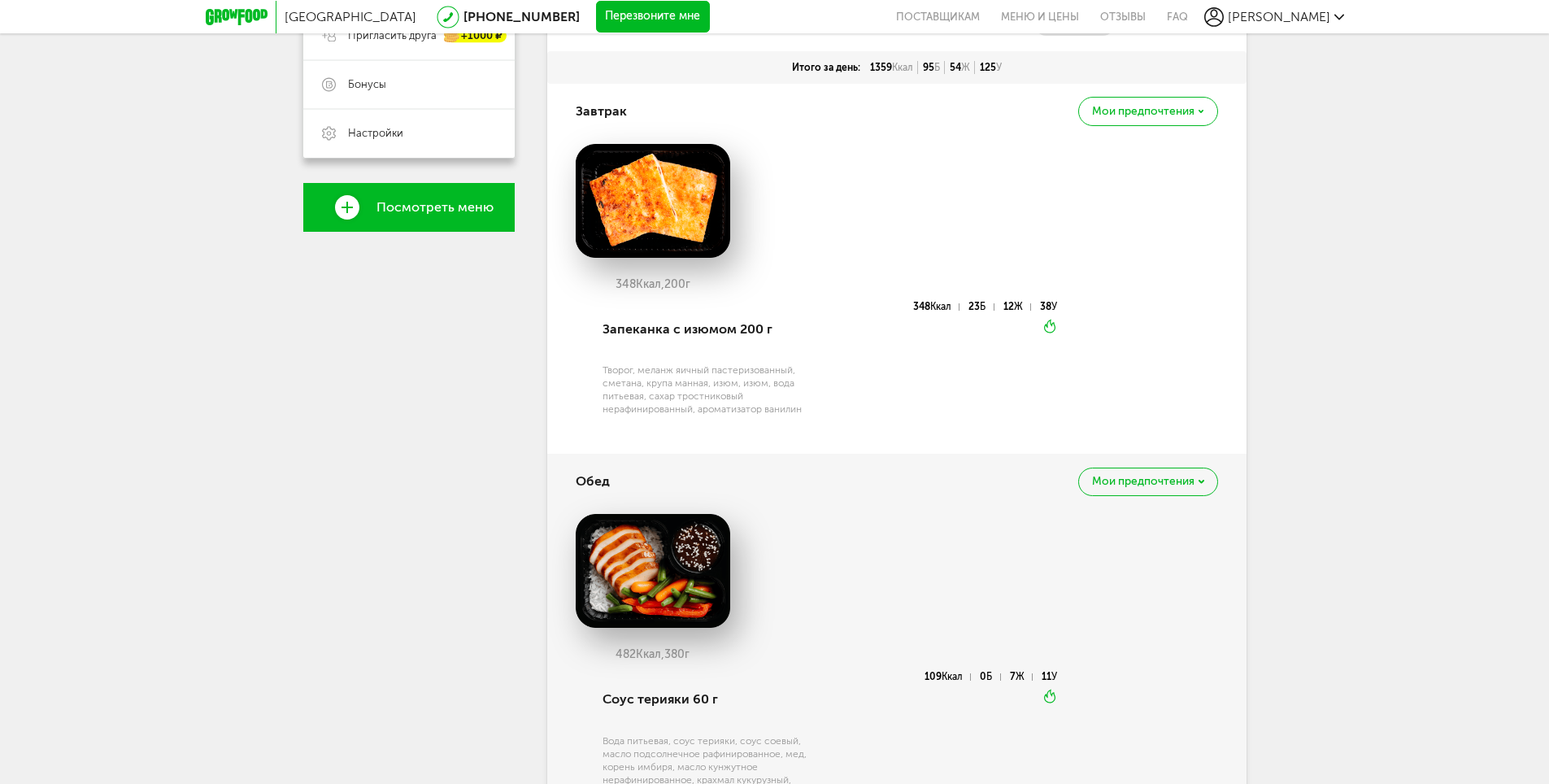
scroll to position [0, 0]
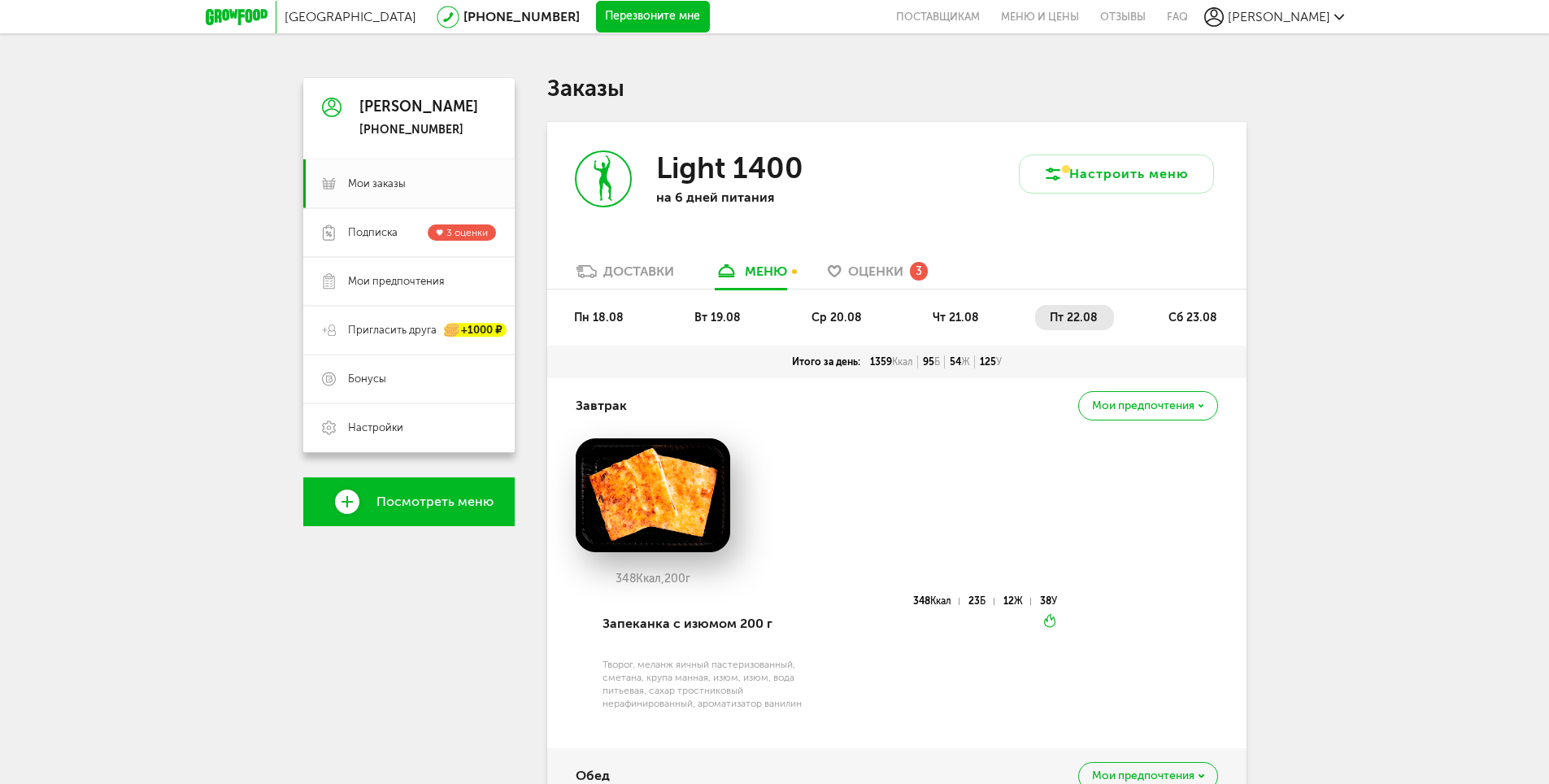
click at [920, 262] on div "3" at bounding box center [919, 270] width 18 height 18
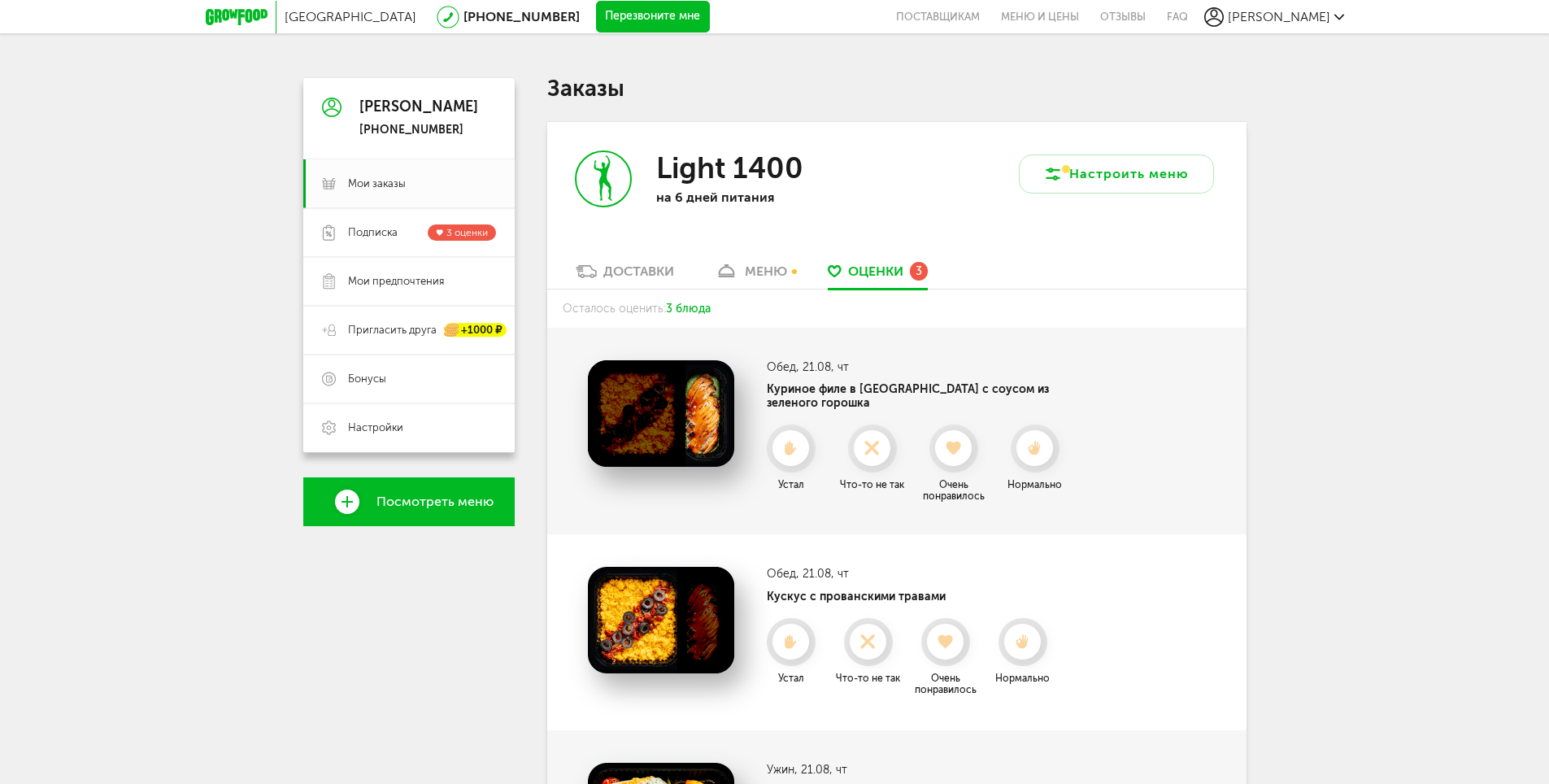
click at [229, 10] on icon at bounding box center [237, 18] width 62 height 17
